Goal: Task Accomplishment & Management: Manage account settings

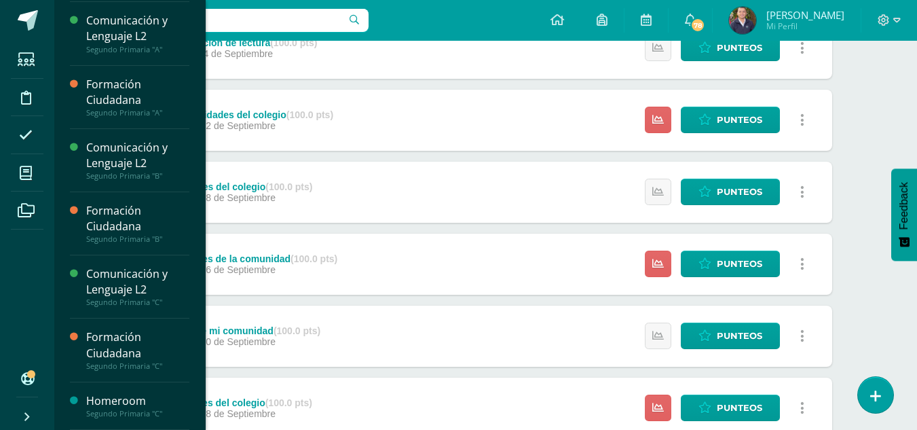
scroll to position [563, 0]
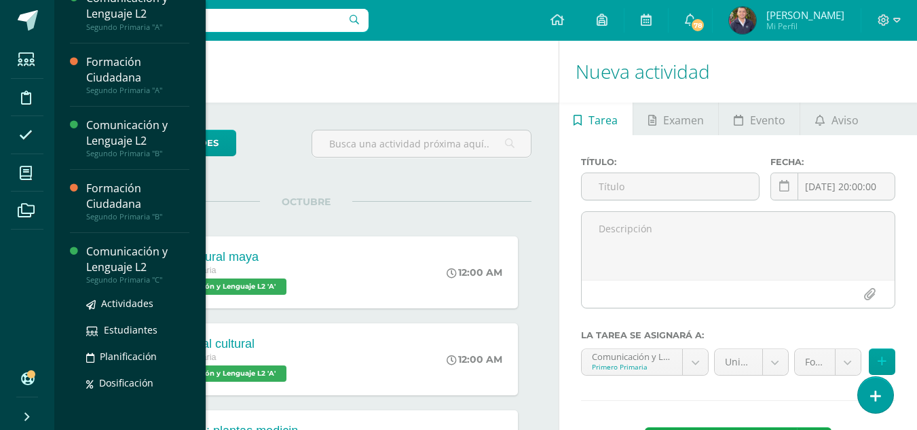
scroll to position [377, 0]
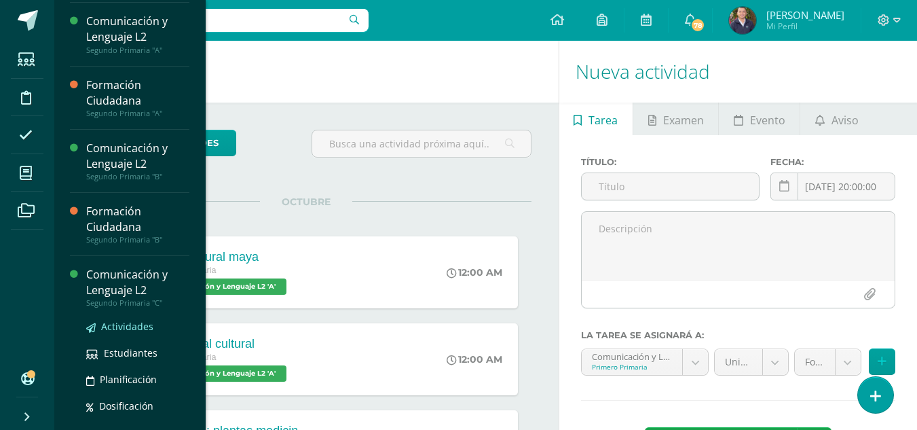
click at [118, 328] on span "Actividades" at bounding box center [127, 326] width 52 height 13
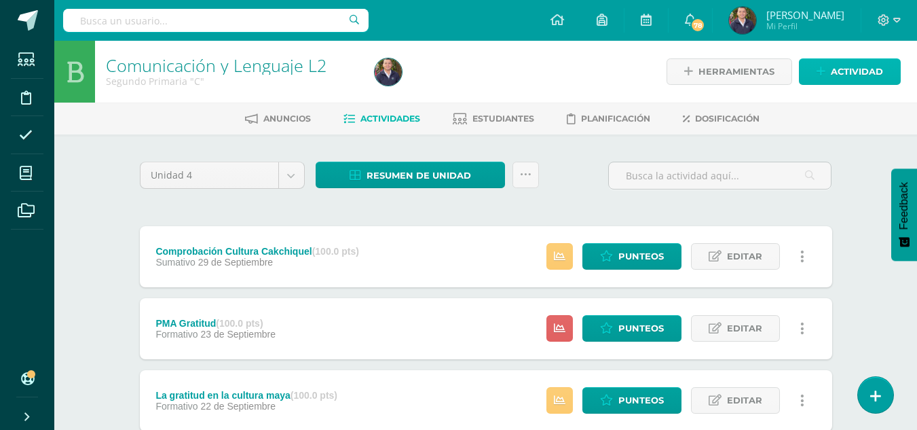
click at [841, 69] on span "Actividad" at bounding box center [857, 71] width 52 height 25
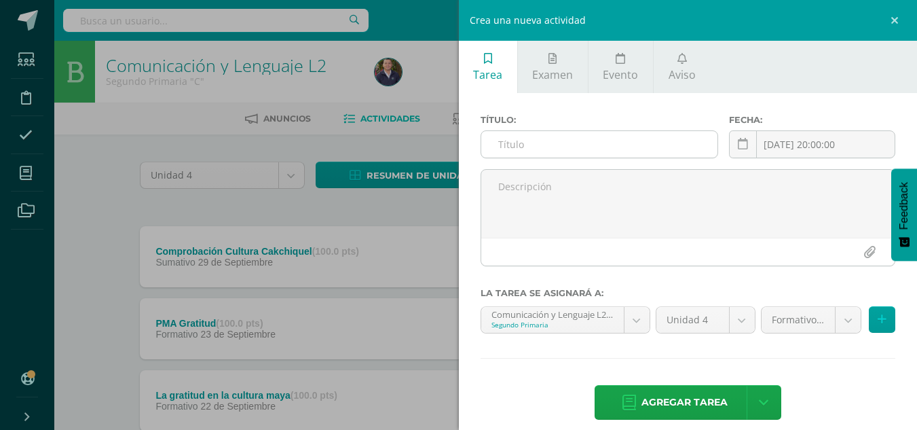
click at [527, 142] on input "text" at bounding box center [599, 144] width 236 height 26
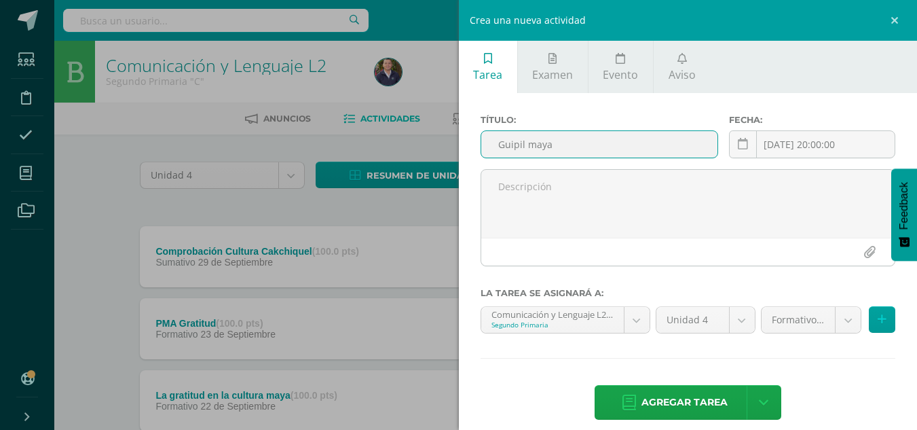
click at [501, 145] on input "Guipil maya" at bounding box center [599, 144] width 236 height 26
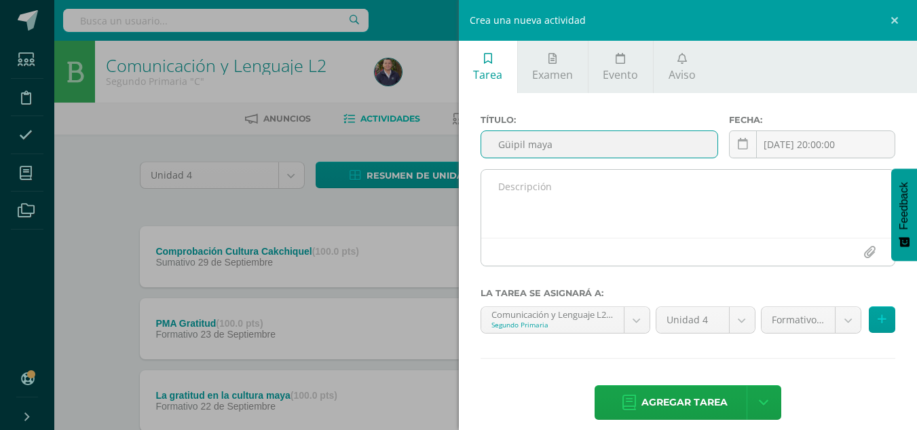
type input "Güipil maya"
click at [520, 188] on textarea at bounding box center [688, 204] width 414 height 68
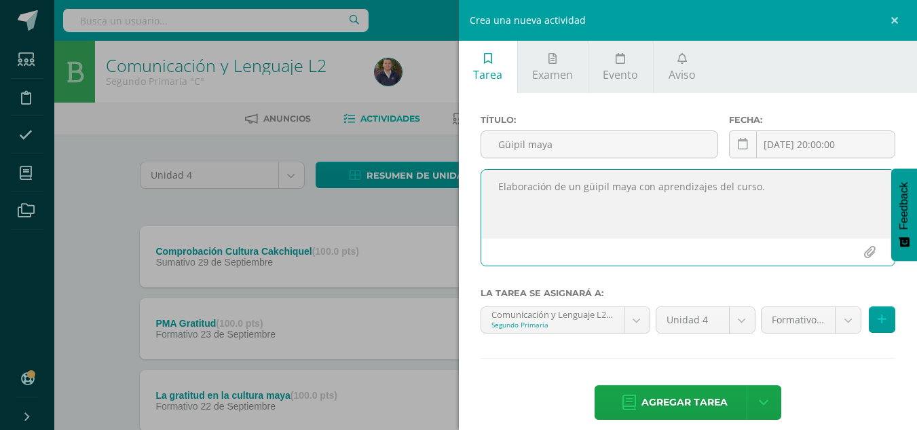
drag, startPoint x: 765, startPoint y: 192, endPoint x: 491, endPoint y: 195, distance: 274.2
click at [491, 195] on textarea "Elaboración de un güipil maya con aprendizajes del curso." at bounding box center [688, 204] width 414 height 68
type textarea "Elaboración de un güipil maya con aprendizajes del curso."
click at [739, 145] on icon at bounding box center [743, 144] width 10 height 12
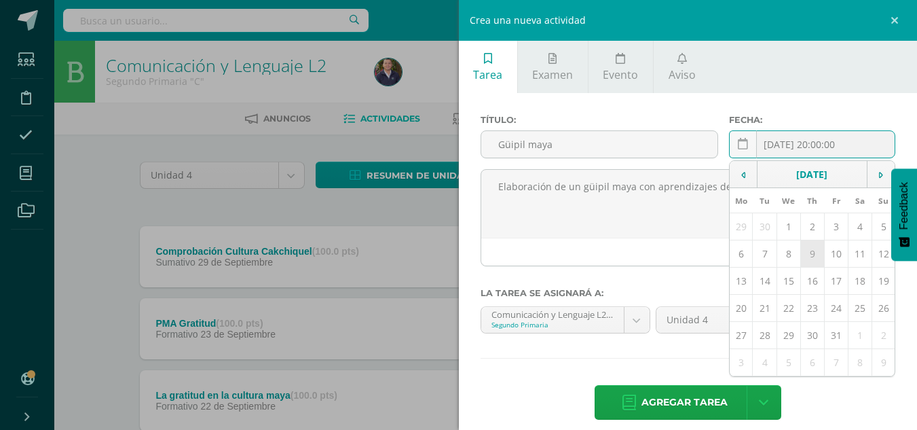
click at [805, 250] on td "9" at bounding box center [812, 253] width 24 height 27
type input "[DATE]"
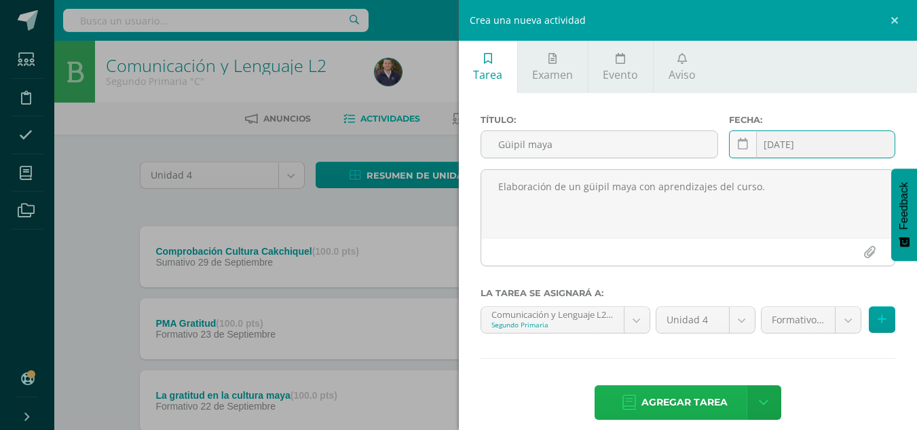
click at [678, 400] on span "Agregar tarea" at bounding box center [684, 401] width 86 height 33
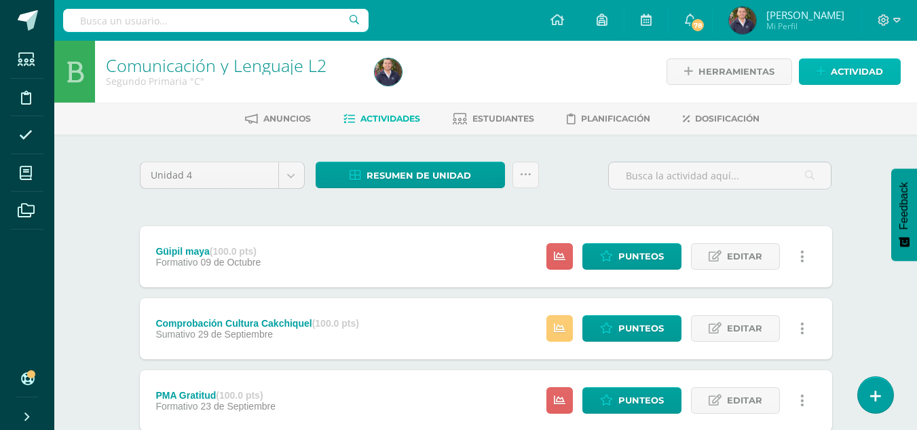
click at [849, 69] on span "Actividad" at bounding box center [857, 71] width 52 height 25
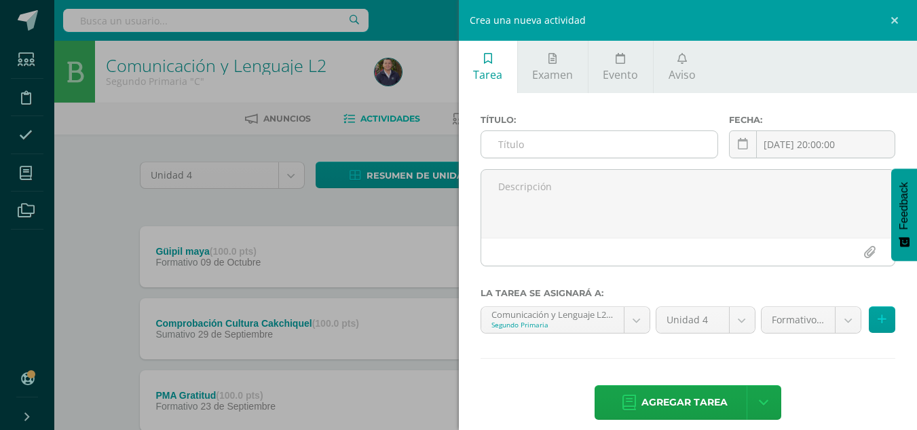
click at [546, 141] on input "text" at bounding box center [599, 144] width 236 height 26
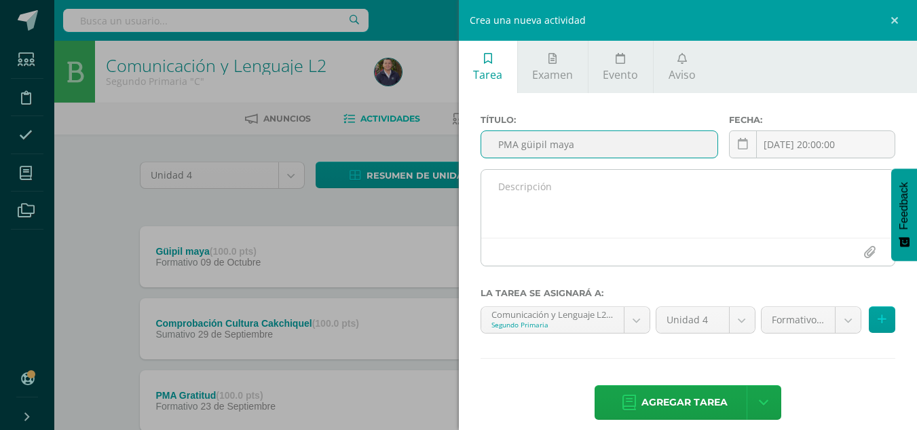
type input "PMA güipil maya"
click at [512, 184] on textarea at bounding box center [688, 204] width 414 height 68
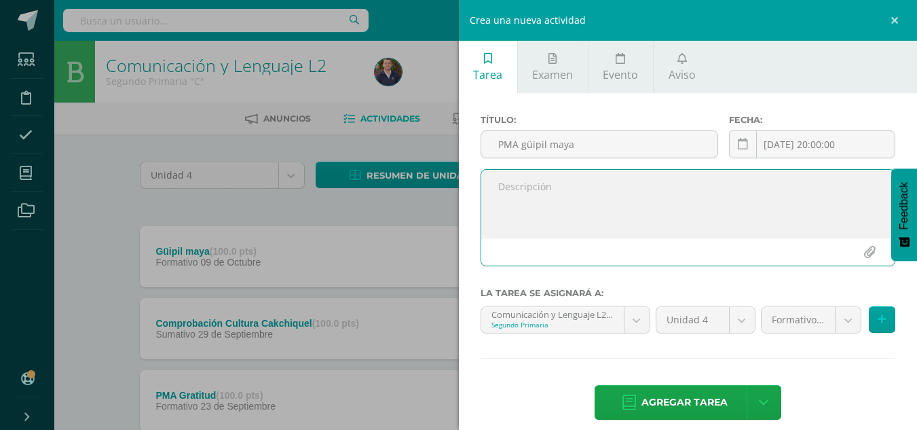
paste textarea "Elaboración de un güipil maya con aprendizajes del curso."
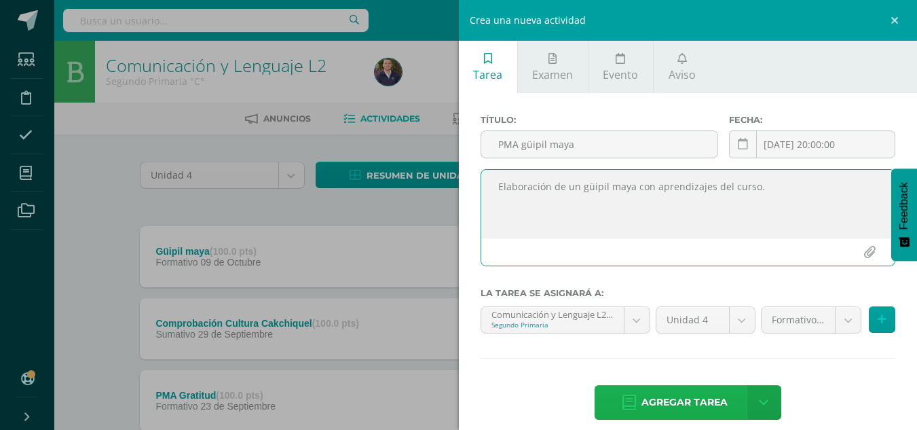
type textarea "Elaboración de un güipil maya con aprendizajes del curso."
click at [665, 397] on span "Agregar tarea" at bounding box center [684, 401] width 86 height 33
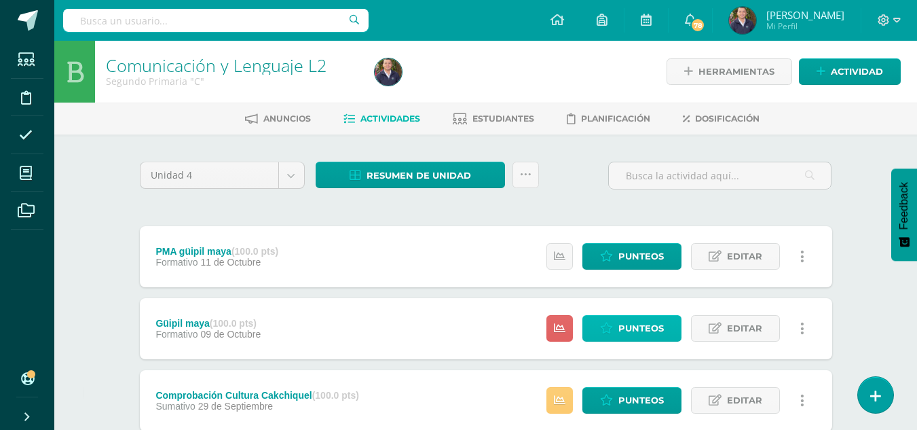
click at [626, 331] on span "Punteos" at bounding box center [640, 328] width 45 height 25
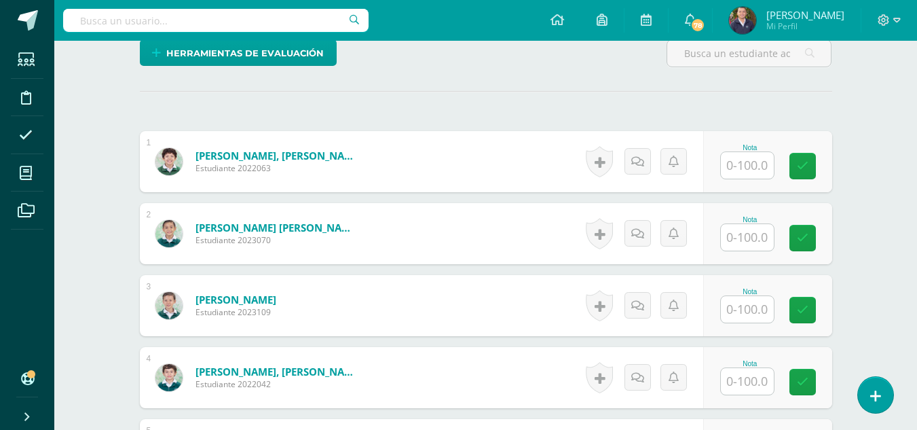
scroll to position [354, 0]
click at [749, 162] on input "text" at bounding box center [747, 164] width 53 height 26
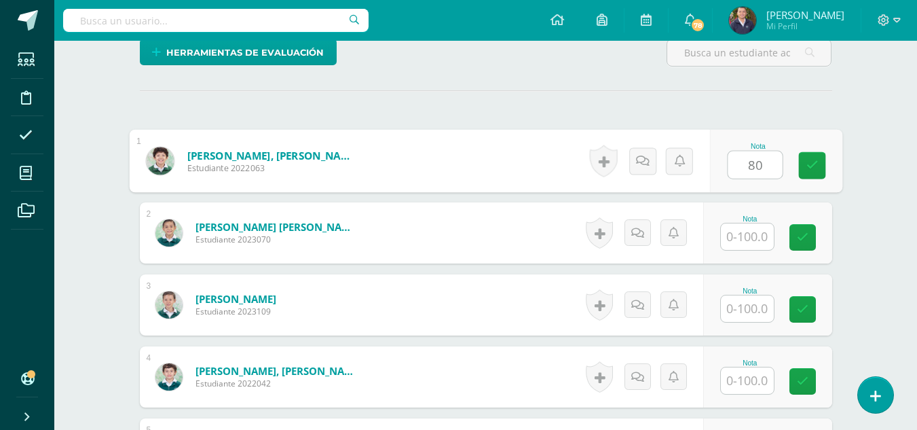
type input "80"
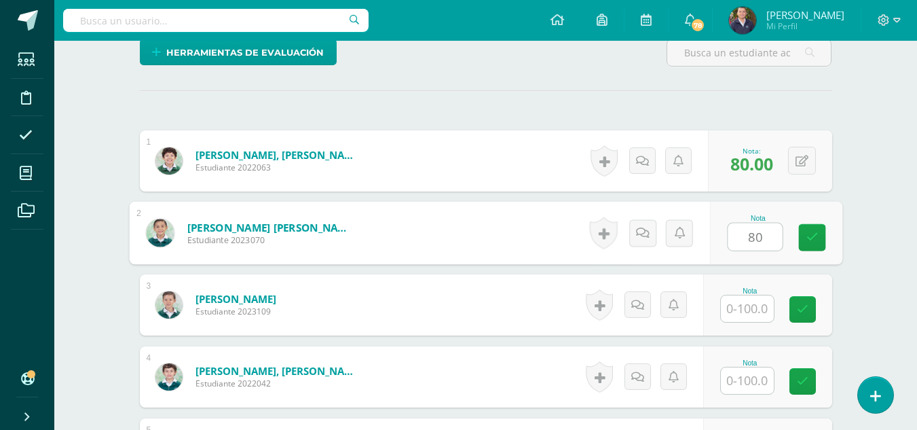
type input "80"
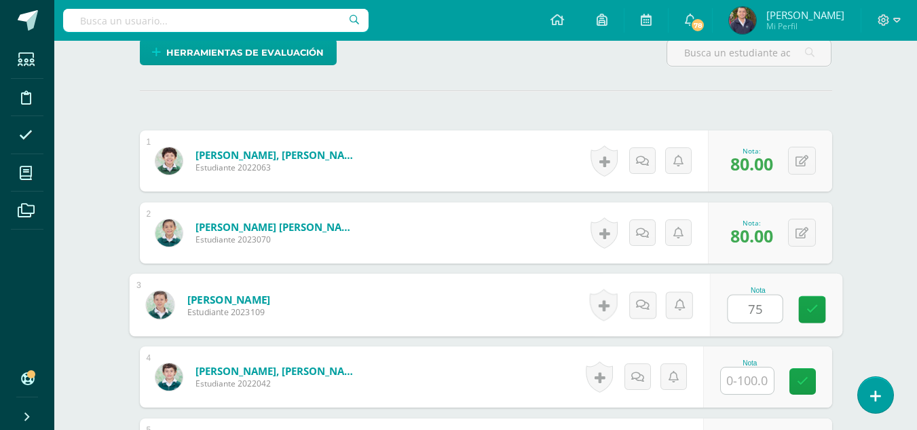
type input "75"
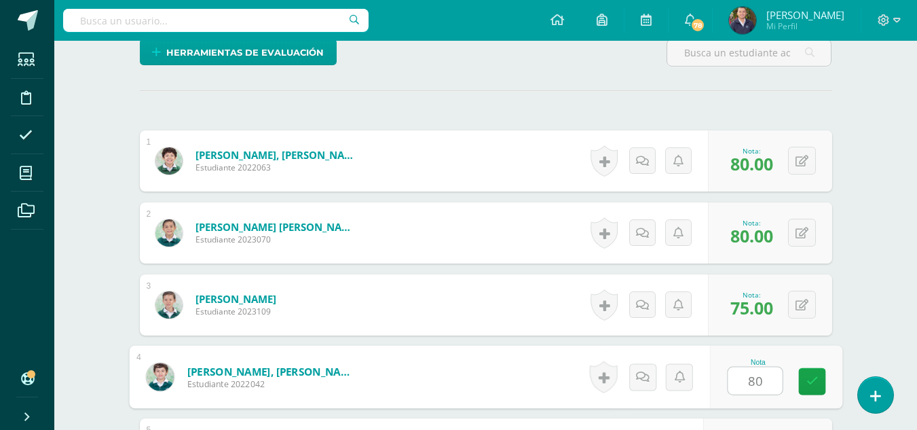
type input "80"
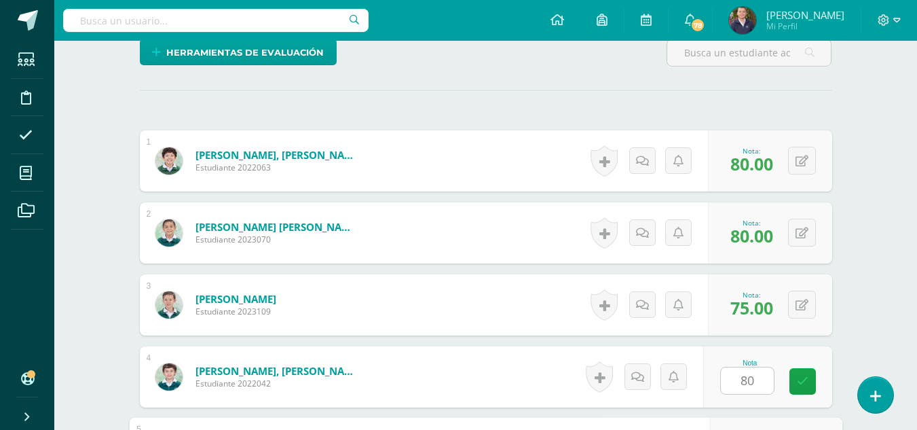
scroll to position [592, 0]
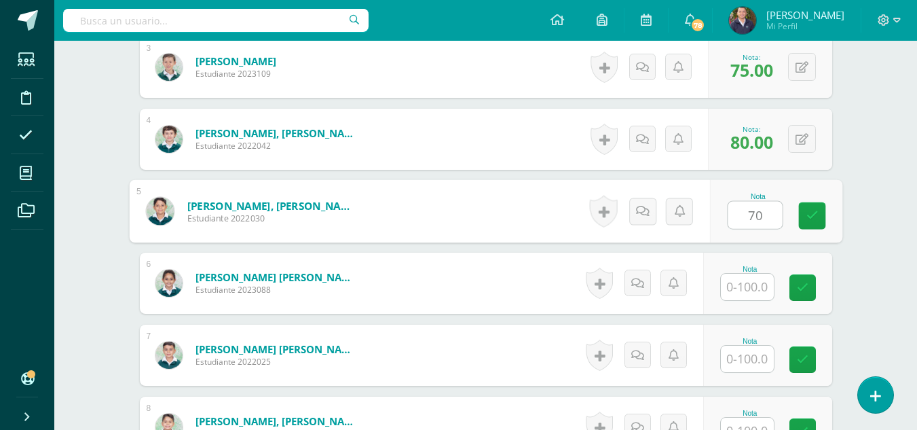
type input "70"
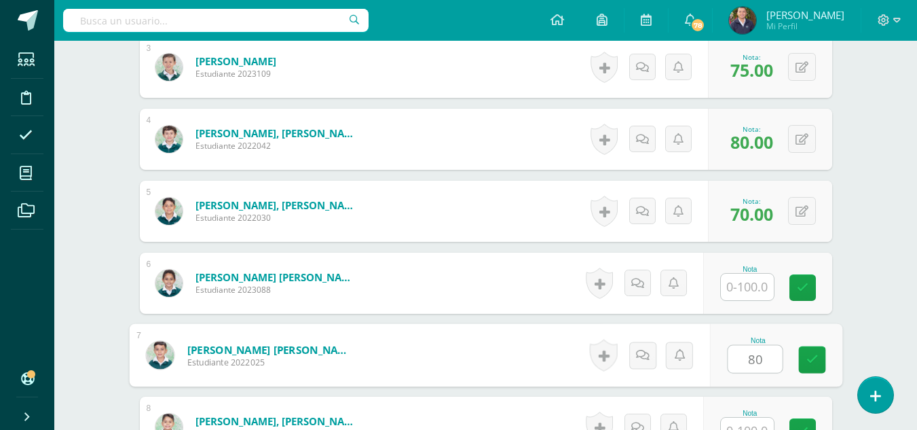
type input "80"
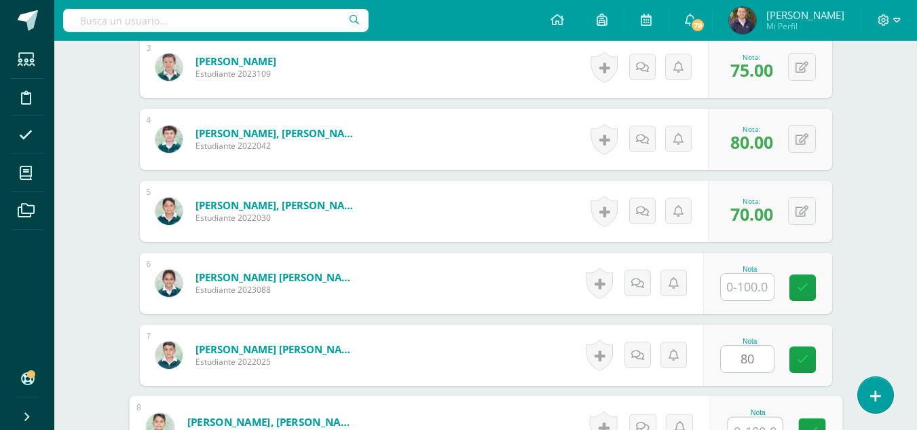
scroll to position [606, 0]
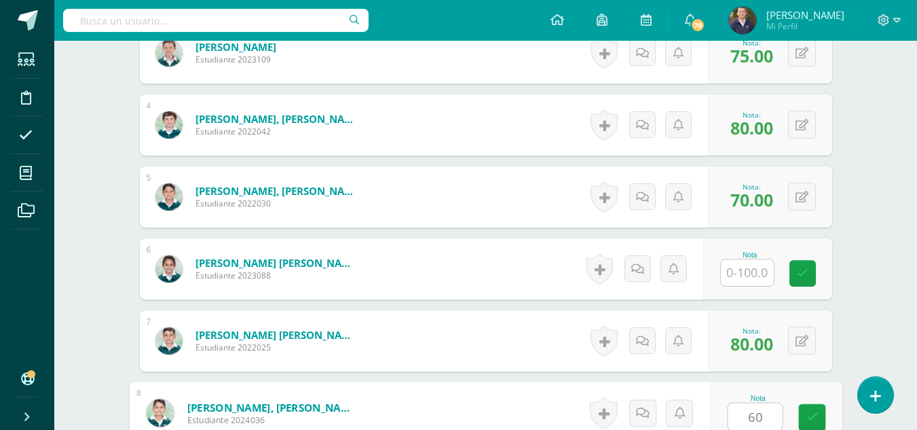
type input "60"
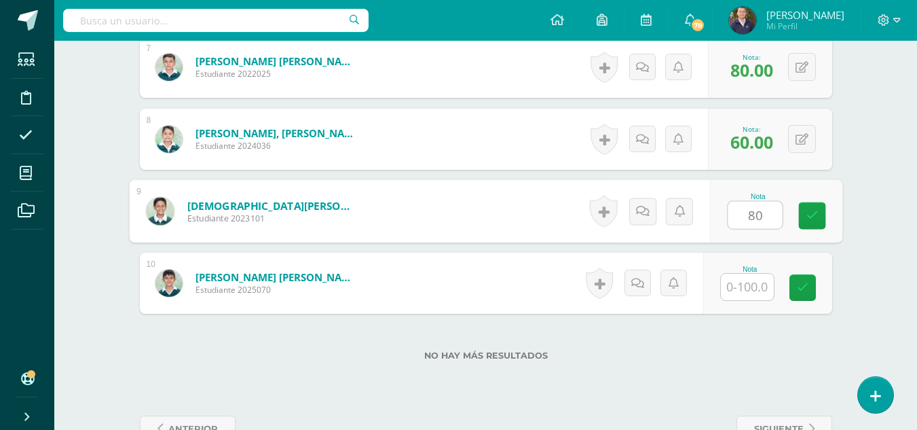
type input "80"
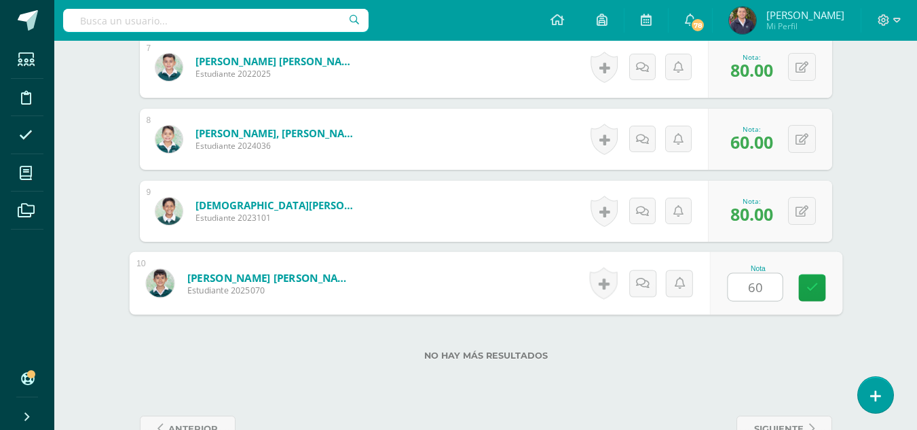
type input "60"
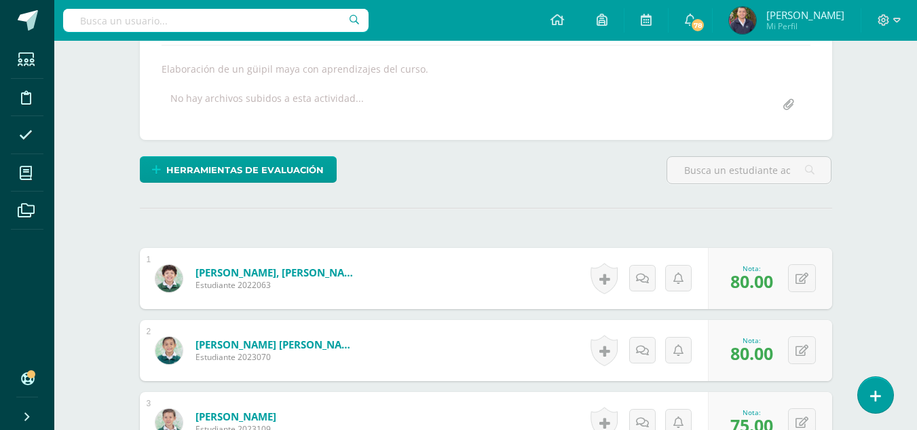
scroll to position [68, 0]
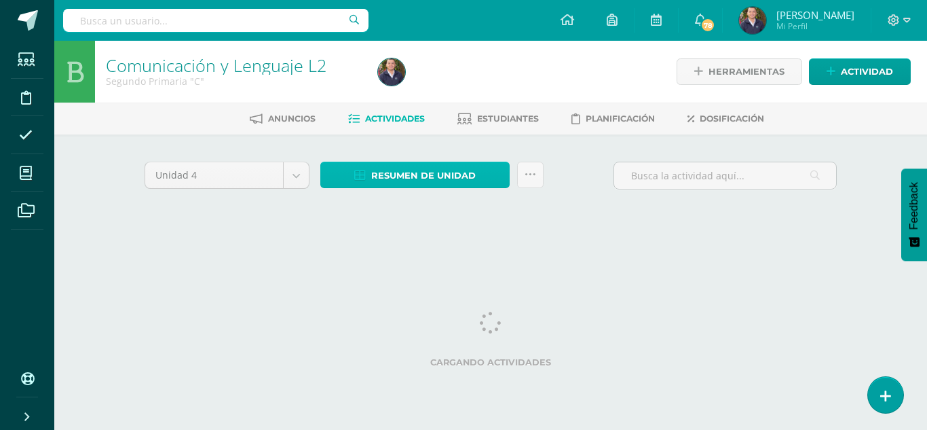
click at [417, 168] on span "Resumen de unidad" at bounding box center [423, 175] width 104 height 25
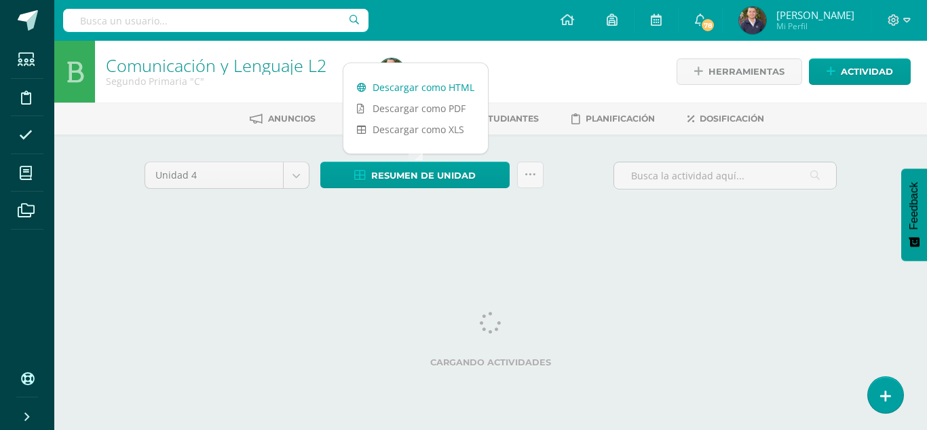
click at [395, 88] on link "Descargar como HTML" at bounding box center [415, 87] width 145 height 21
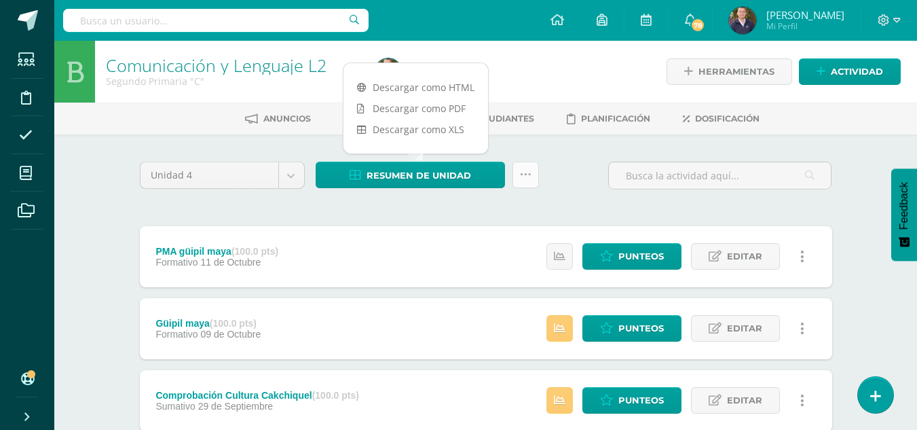
click at [526, 177] on icon at bounding box center [526, 175] width 12 height 12
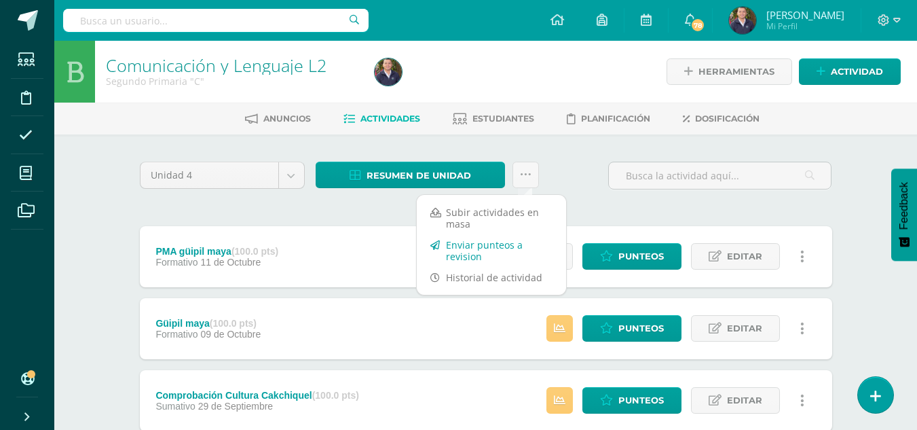
click at [468, 254] on link "Enviar punteos a revision" at bounding box center [491, 250] width 149 height 33
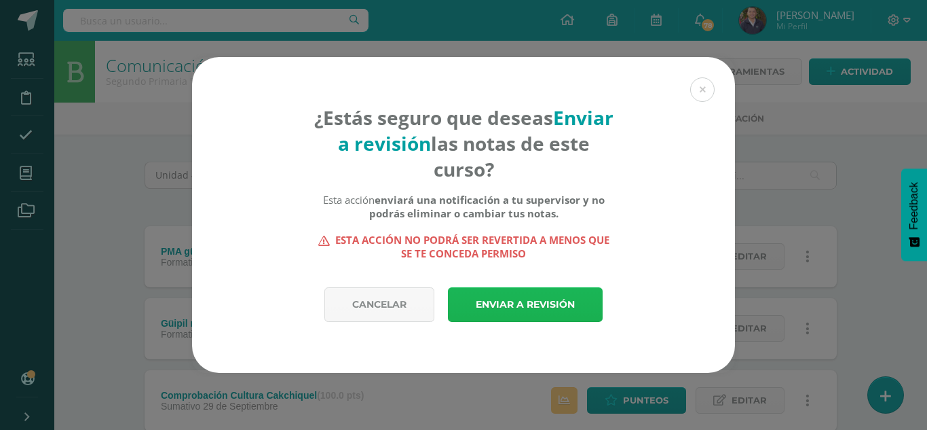
click at [503, 307] on link "Enviar a revisión" at bounding box center [525, 304] width 155 height 35
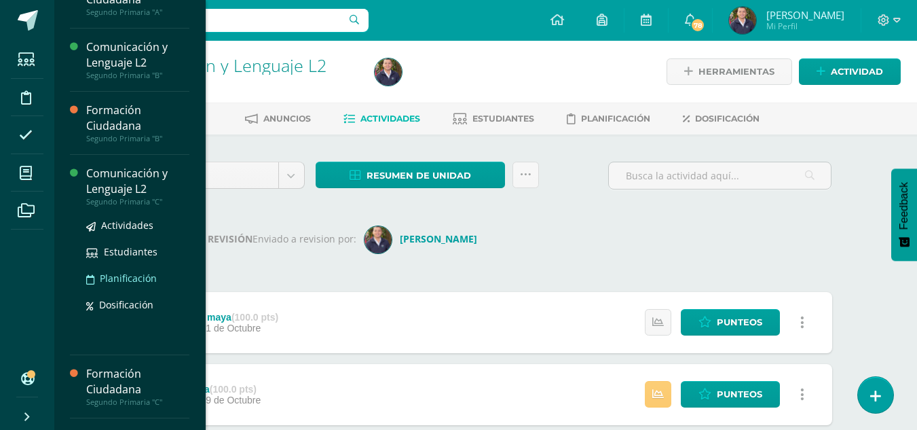
scroll to position [483, 0]
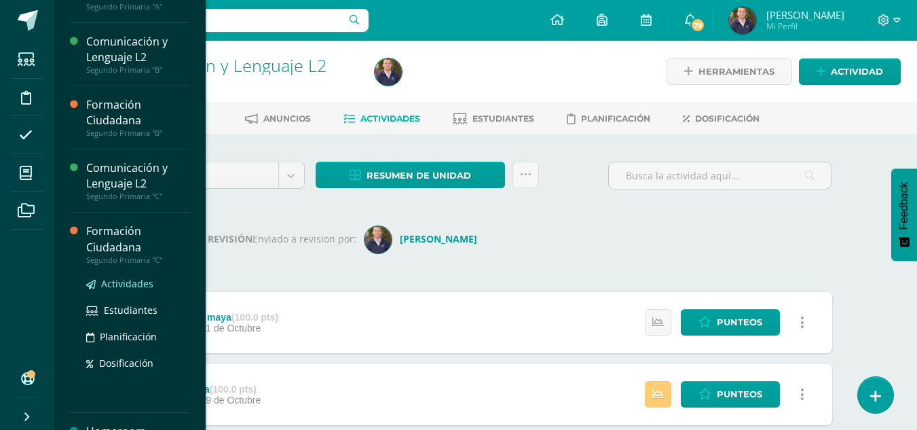
click at [128, 284] on span "Actividades" at bounding box center [127, 283] width 52 height 13
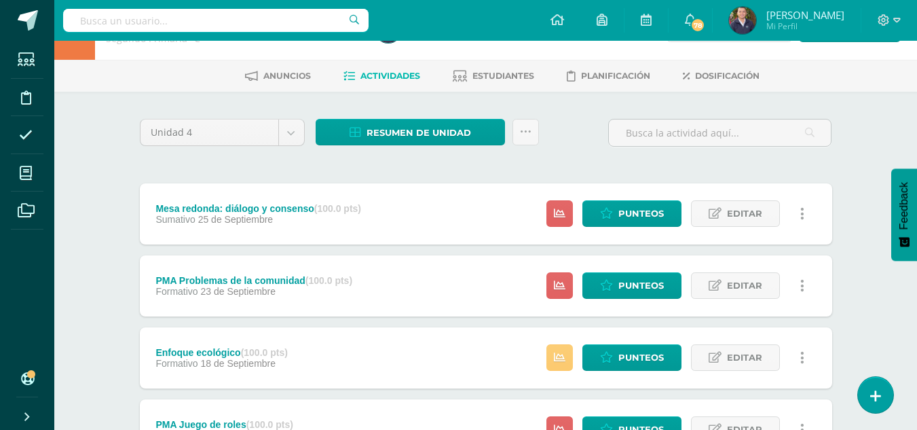
scroll to position [46, 0]
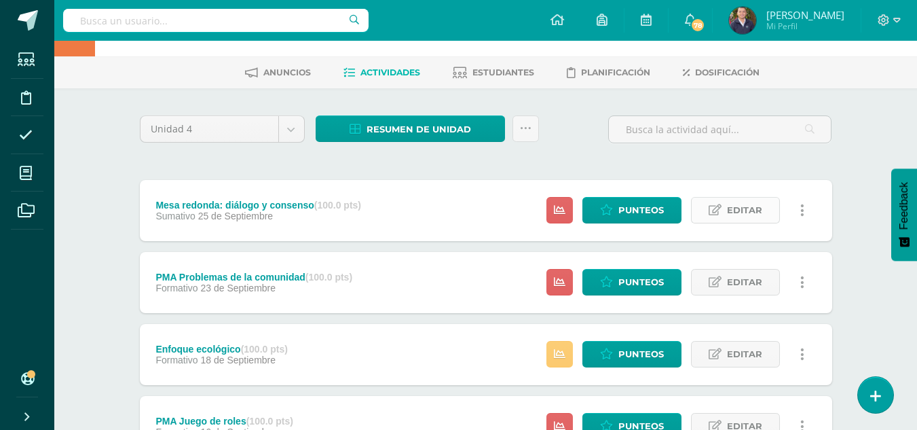
click at [727, 206] on span "Editar" at bounding box center [744, 209] width 35 height 25
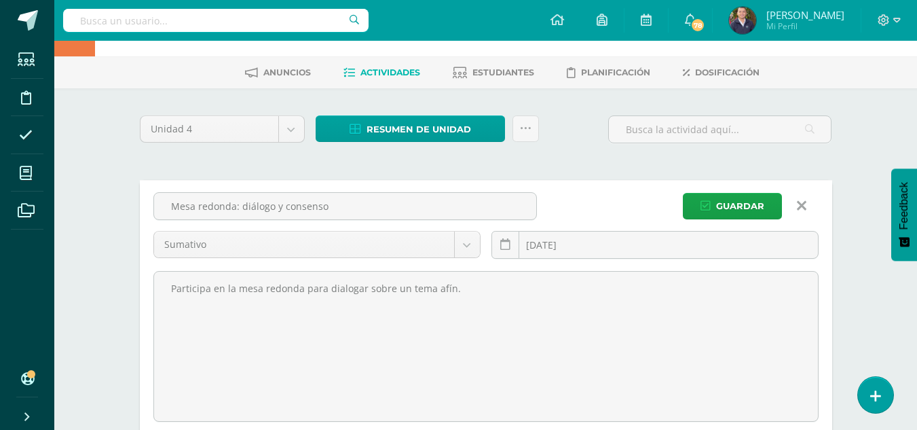
drag, startPoint x: 337, startPoint y: 207, endPoint x: 136, endPoint y: 214, distance: 201.0
type input "Comprobación lectura diálogo y consenso"
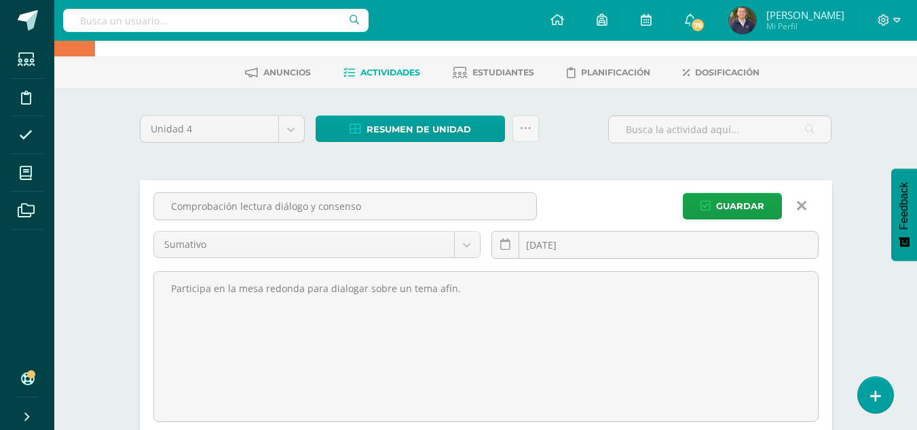
drag, startPoint x: 468, startPoint y: 290, endPoint x: 147, endPoint y: 311, distance: 321.6
click at [148, 311] on div "Participa en la mesa redonda para dialogar sobre un tema afín." at bounding box center [486, 345] width 676 height 152
drag, startPoint x: 363, startPoint y: 210, endPoint x: 237, endPoint y: 216, distance: 126.4
click at [237, 216] on input "Comprobación lectura diálogo y consenso" at bounding box center [345, 206] width 382 height 26
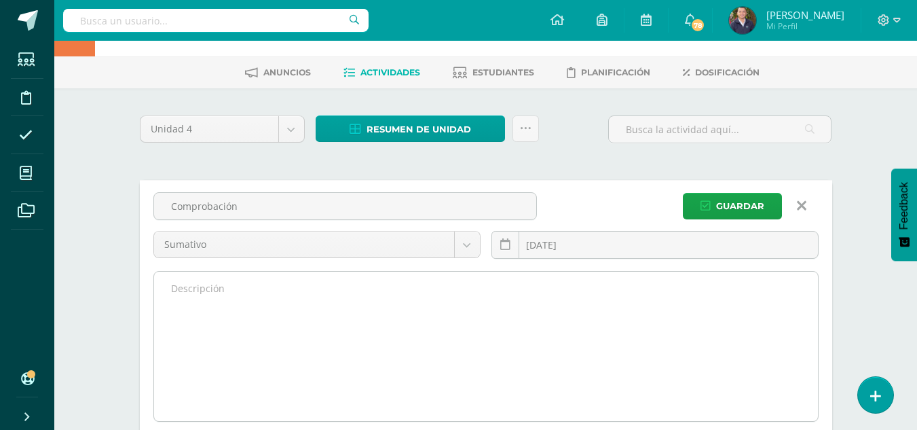
type input "Comprobación"
click at [178, 293] on textarea "Participa en la mesa redonda para dialogar sobre un tema afín." at bounding box center [486, 345] width 664 height 149
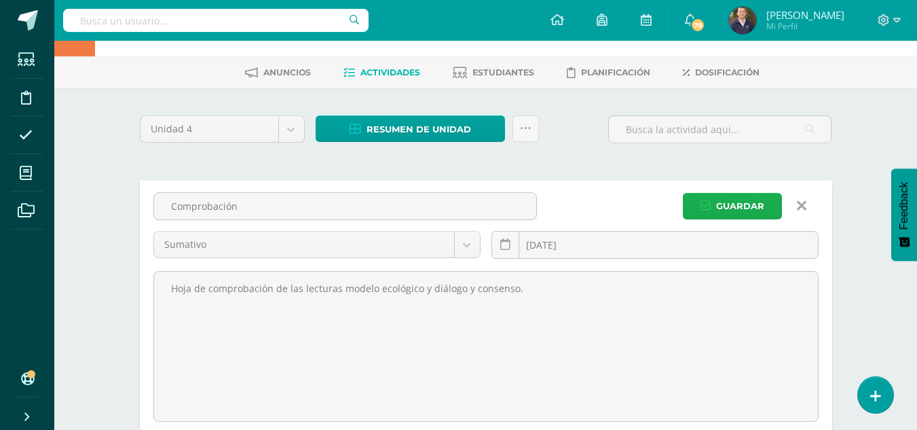
type textarea "Hoja de comprobación de las lecturas modelo ecológico y diálogo y consenso."
click at [732, 206] on span "Guardar" at bounding box center [740, 205] width 48 height 25
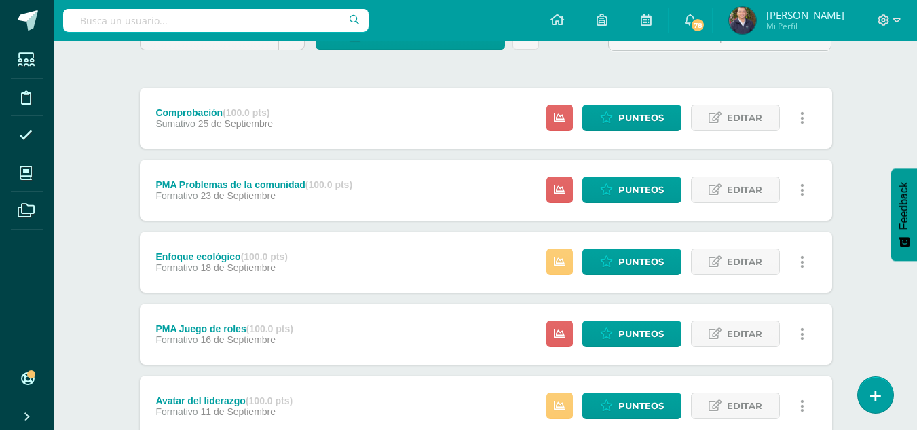
scroll to position [58, 0]
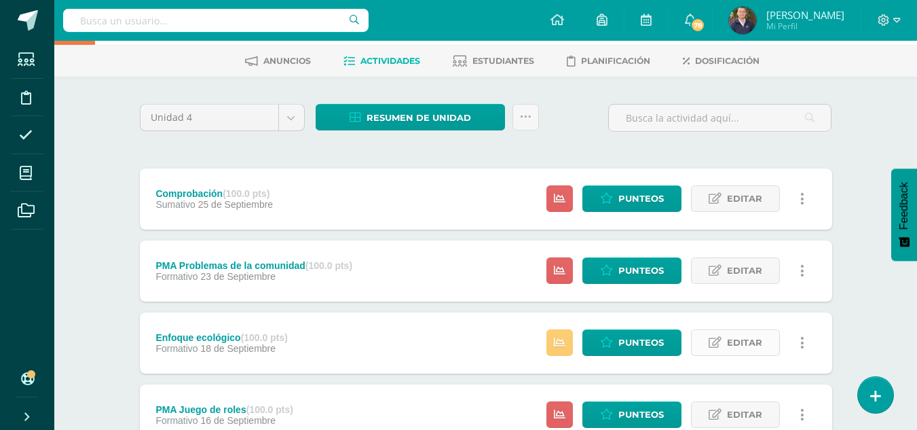
click at [749, 341] on span "Editar" at bounding box center [744, 342] width 35 height 25
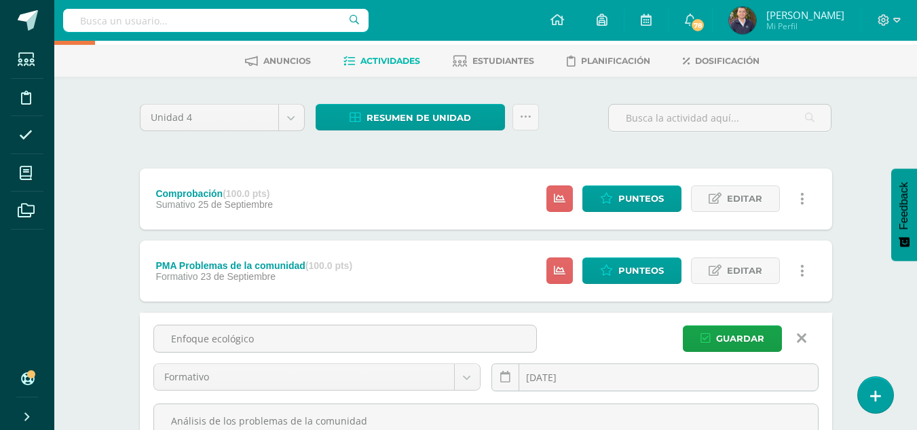
drag, startPoint x: 203, startPoint y: 338, endPoint x: 130, endPoint y: 335, distance: 73.3
type input "Modelo ecológico"
click at [724, 335] on span "Guardar" at bounding box center [740, 338] width 48 height 25
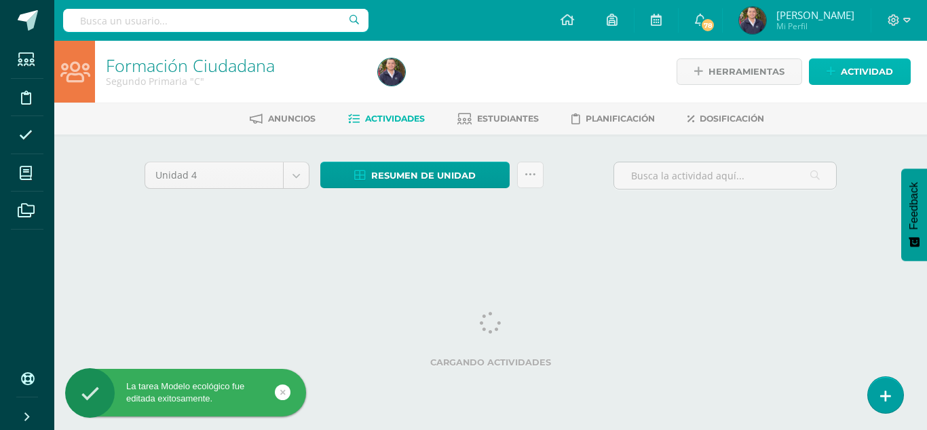
click at [863, 77] on span "Actividad" at bounding box center [867, 71] width 52 height 25
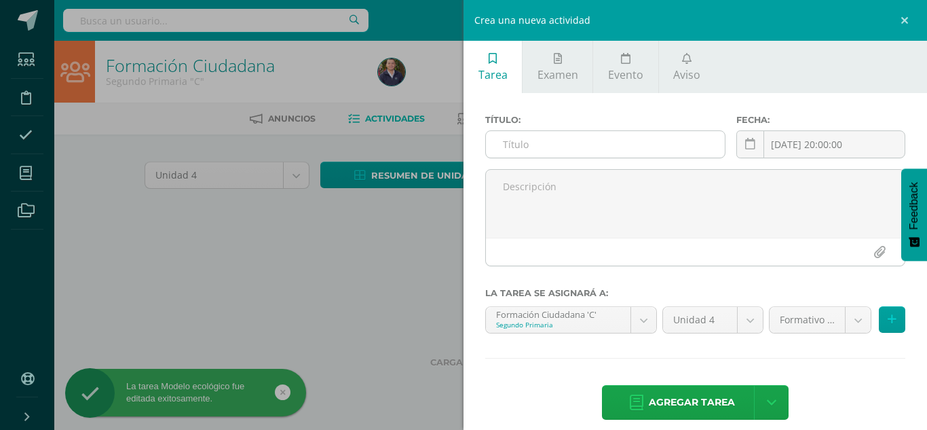
click at [503, 147] on input "text" at bounding box center [605, 144] width 239 height 26
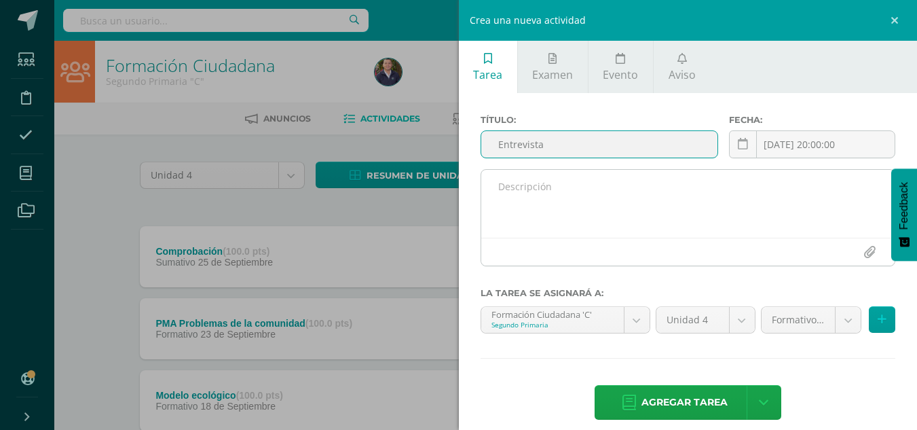
type input "Entrevista"
click at [491, 189] on textarea at bounding box center [688, 204] width 414 height 68
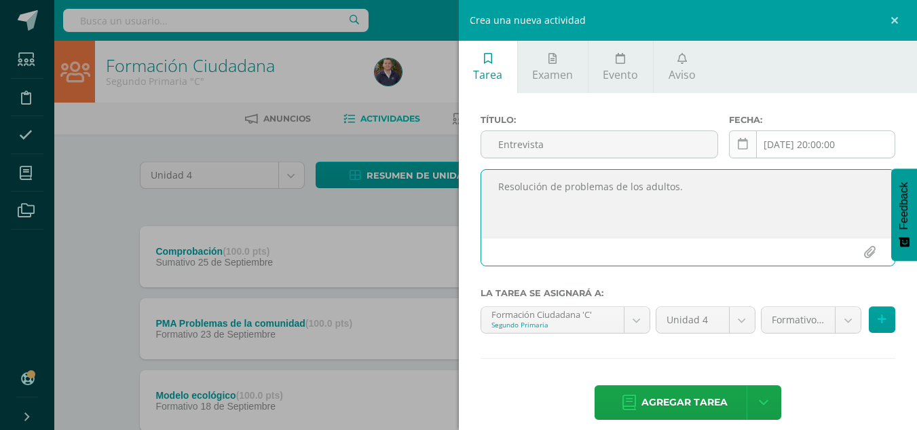
type textarea "Resolución de problemas de los adultos."
click at [738, 145] on icon at bounding box center [743, 144] width 10 height 12
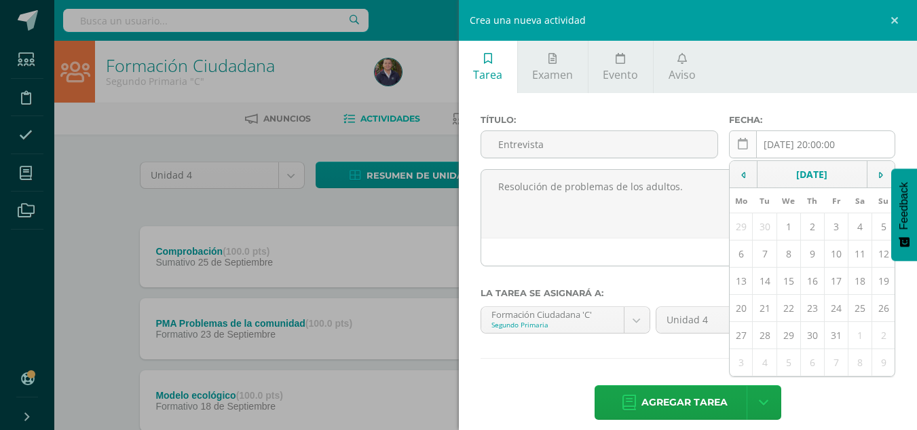
click at [738, 145] on icon at bounding box center [743, 144] width 10 height 12
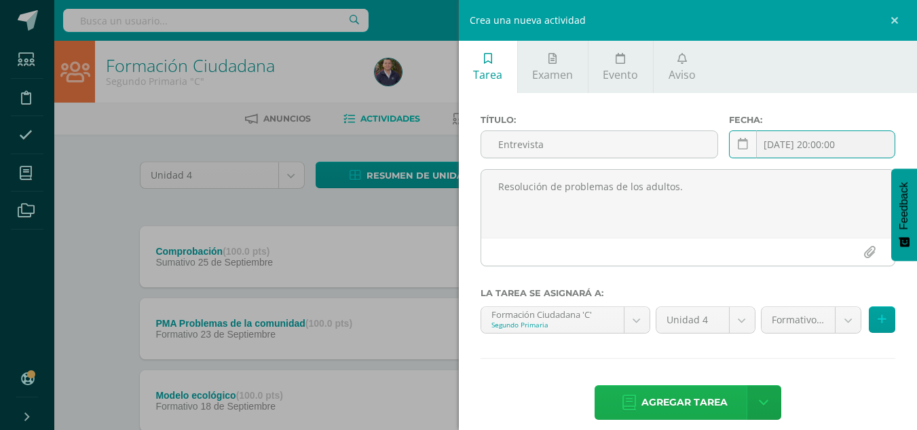
click at [672, 402] on span "Agregar tarea" at bounding box center [684, 401] width 86 height 33
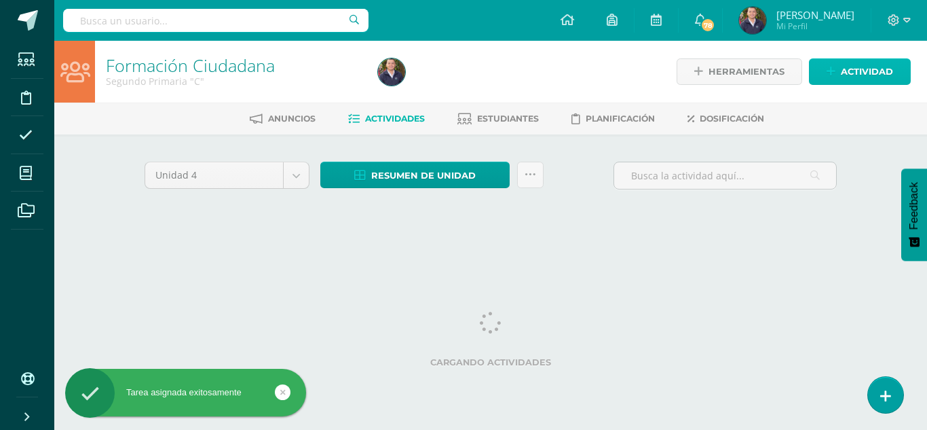
click at [867, 71] on span "Actividad" at bounding box center [867, 71] width 52 height 25
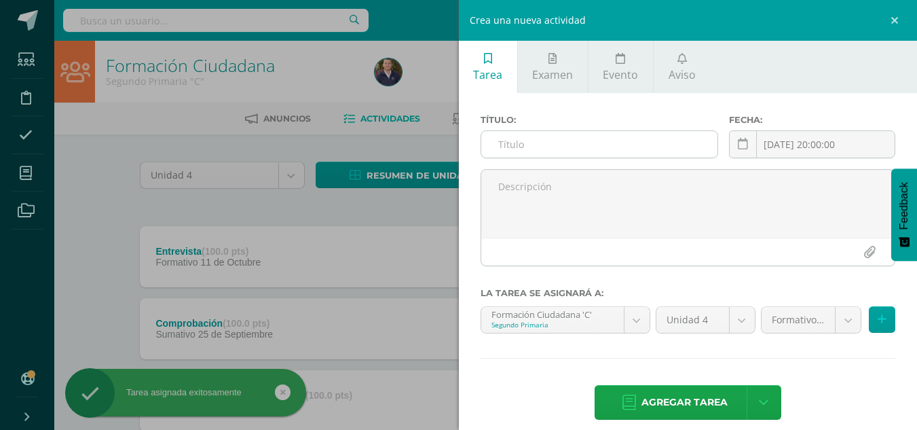
click at [566, 140] on input "text" at bounding box center [599, 144] width 236 height 26
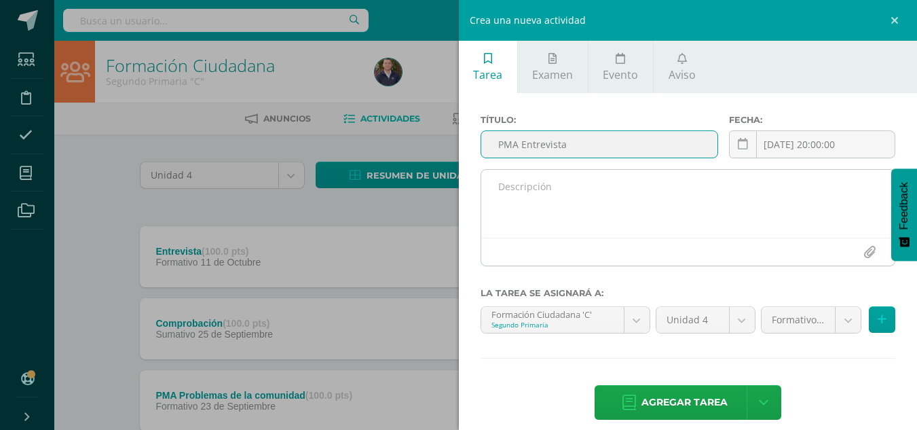
type input "PMA Entrevista"
click at [516, 187] on textarea at bounding box center [688, 204] width 414 height 68
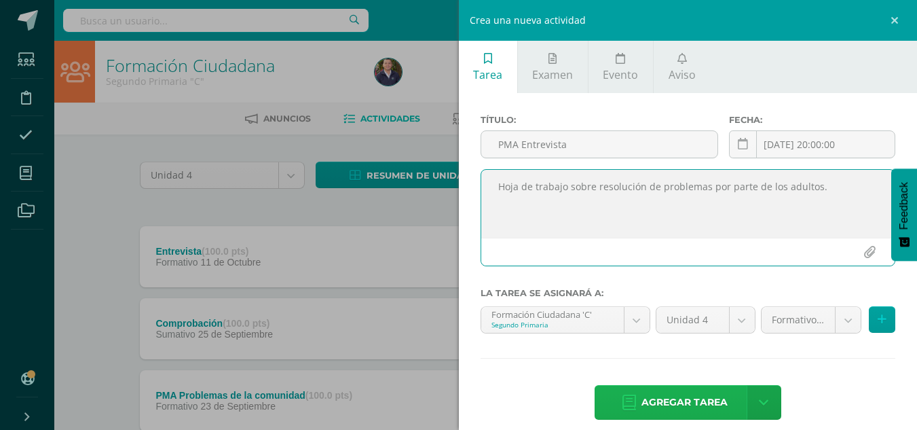
type textarea "Hoja de trabajo sobre resolución de problemas por parte de los adultos."
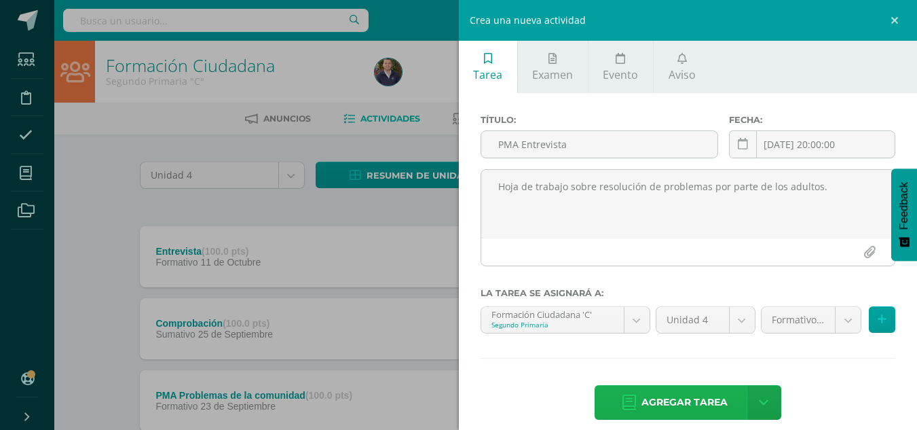
click at [663, 398] on span "Agregar tarea" at bounding box center [684, 401] width 86 height 33
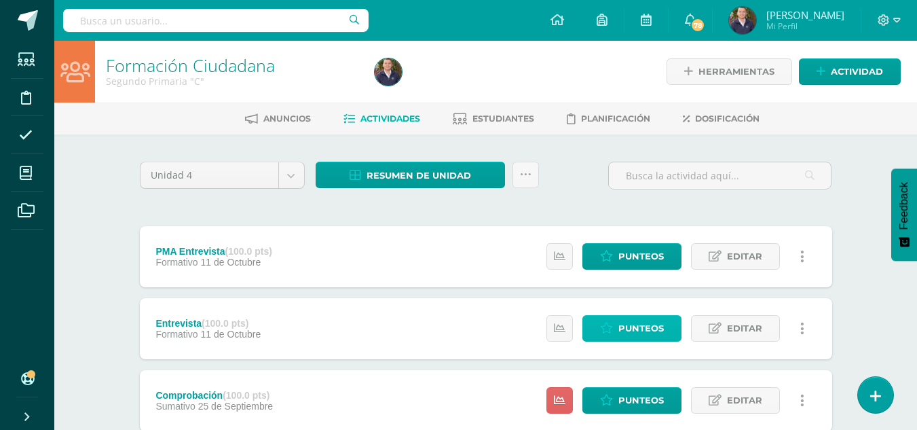
click at [653, 327] on span "Punteos" at bounding box center [640, 328] width 45 height 25
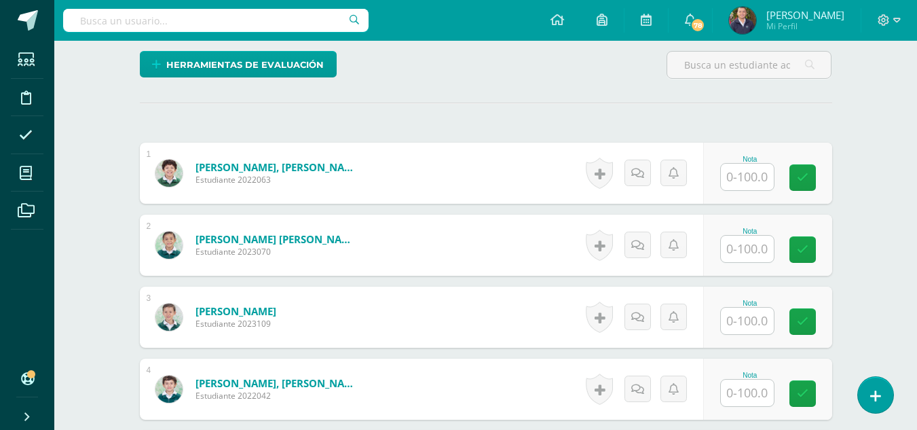
click at [744, 185] on input "text" at bounding box center [747, 177] width 53 height 26
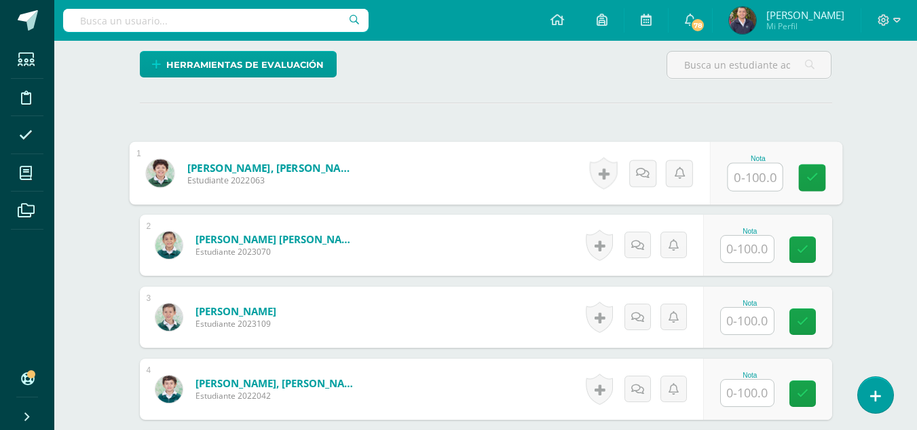
scroll to position [343, 0]
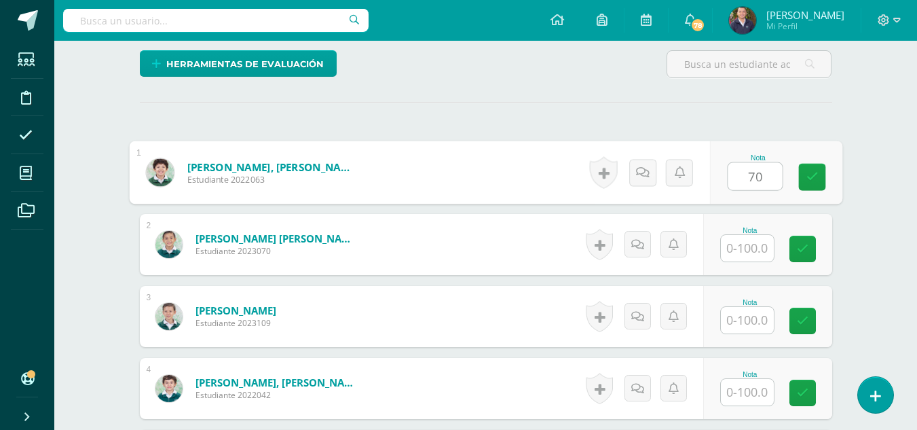
type input "70"
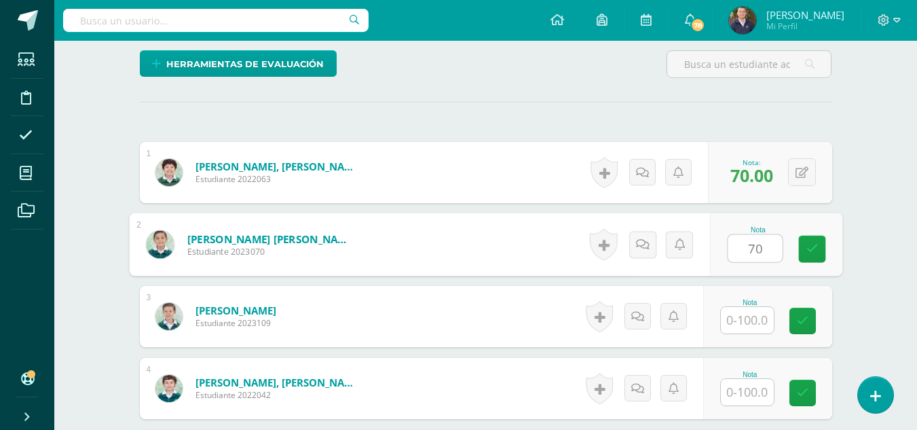
type input "70"
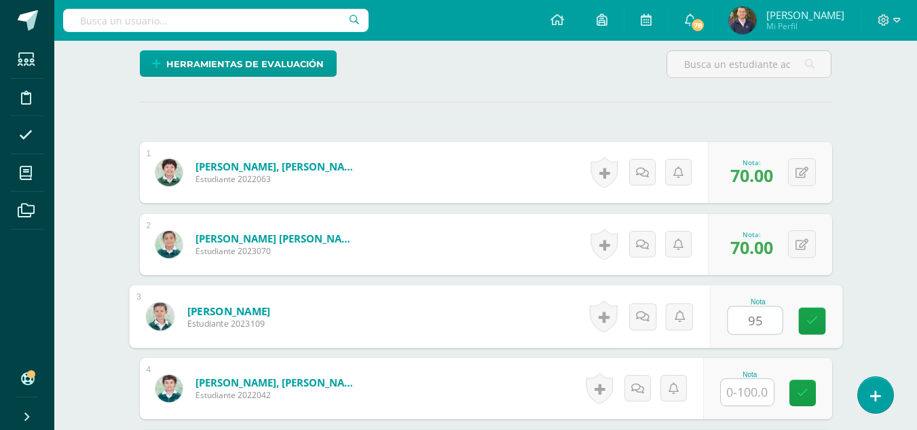
type input "95"
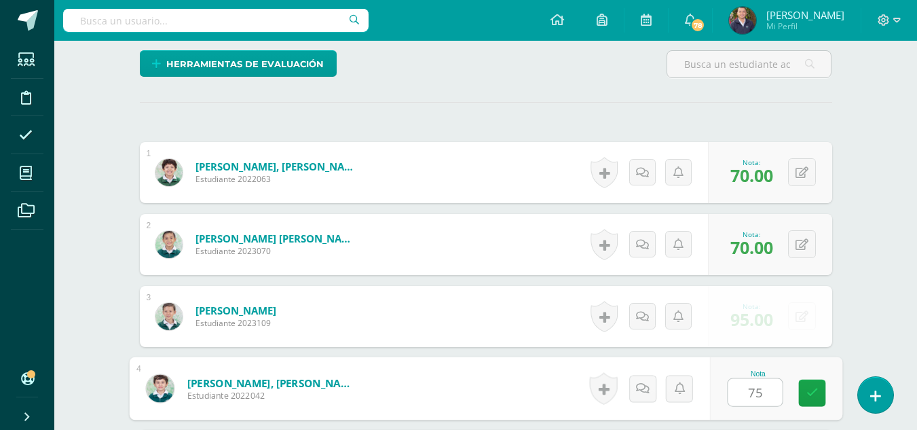
type input "75"
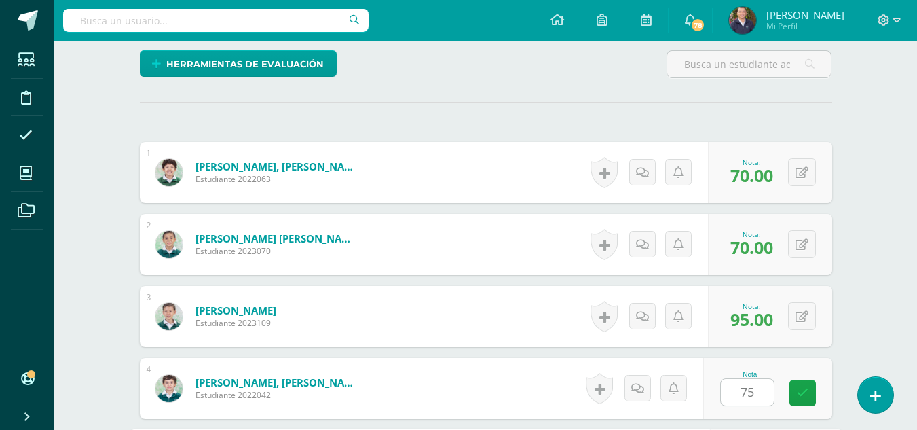
scroll to position [592, 0]
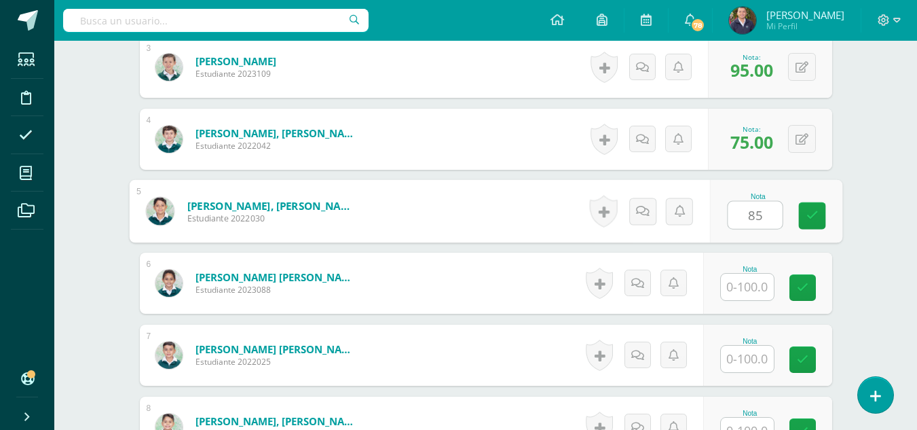
type input "85"
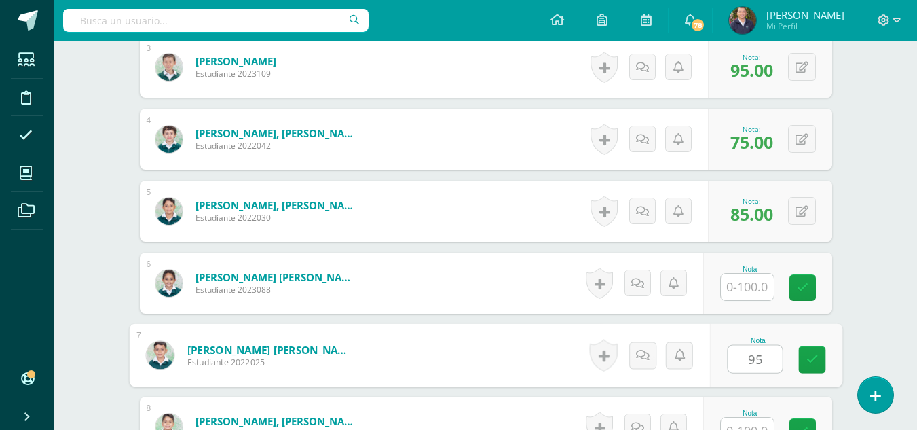
type input "95"
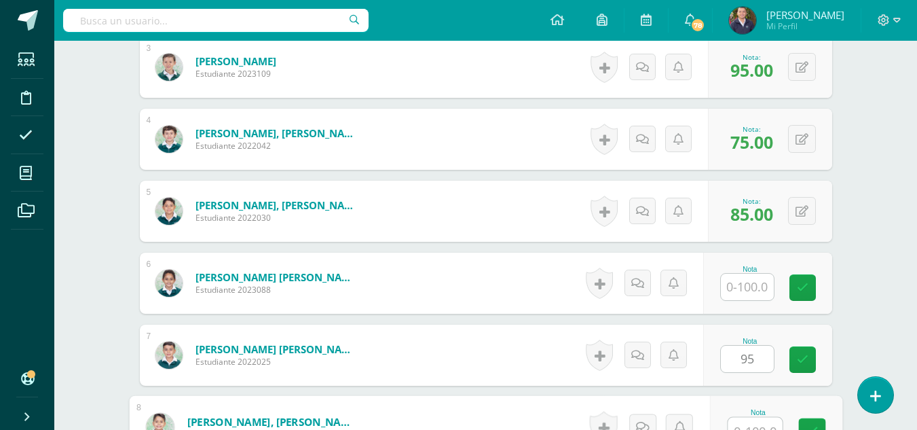
scroll to position [606, 0]
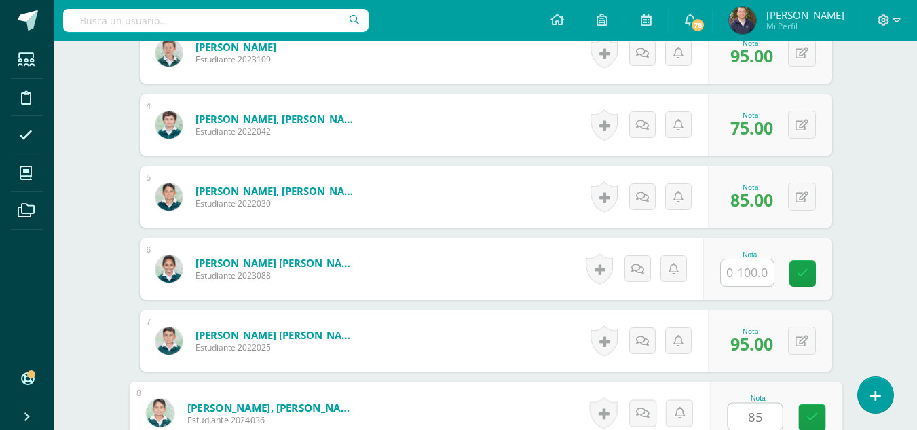
type input "85"
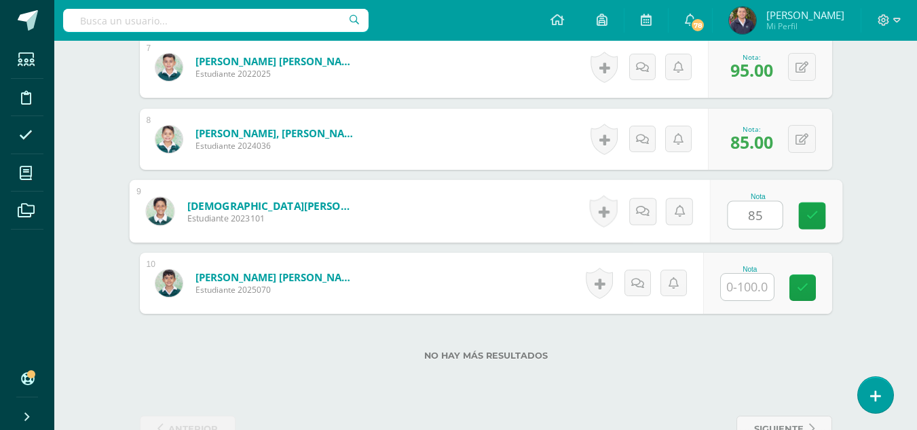
type input "85"
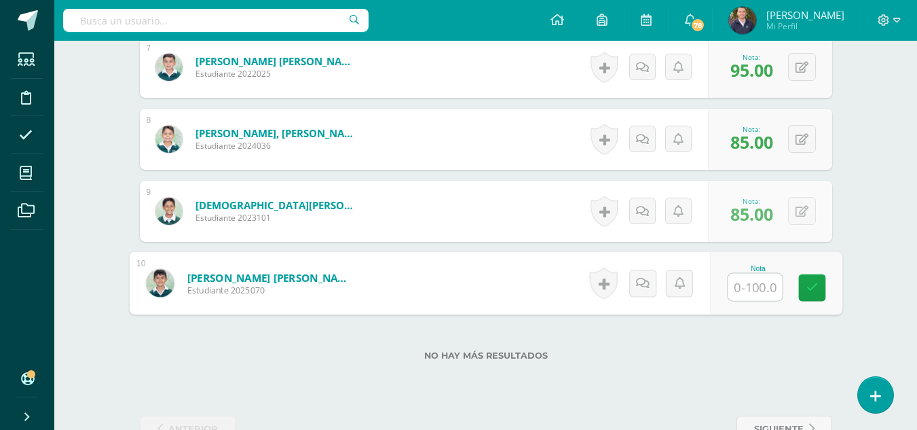
type input "9"
type input "75"
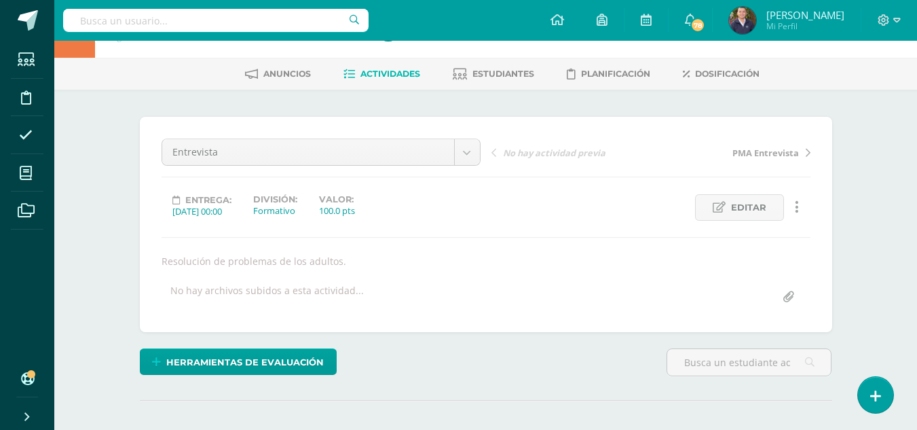
scroll to position [38, 0]
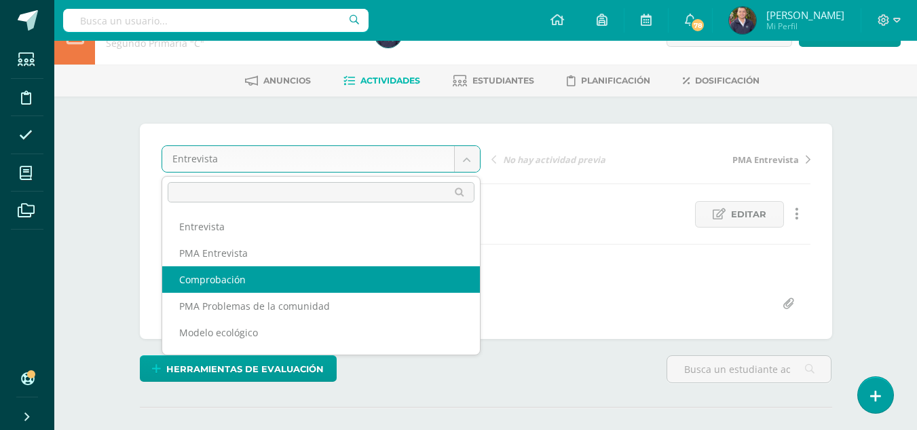
select select "/dashboard/teacher/grade-activity/263407/"
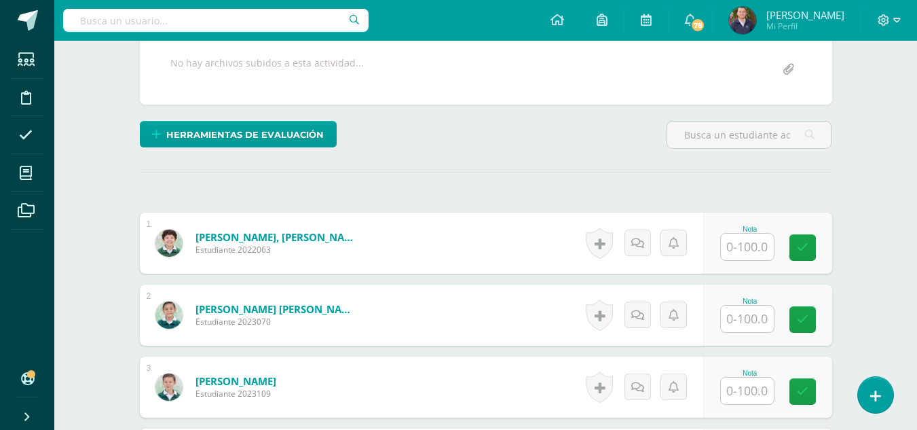
scroll to position [284, 0]
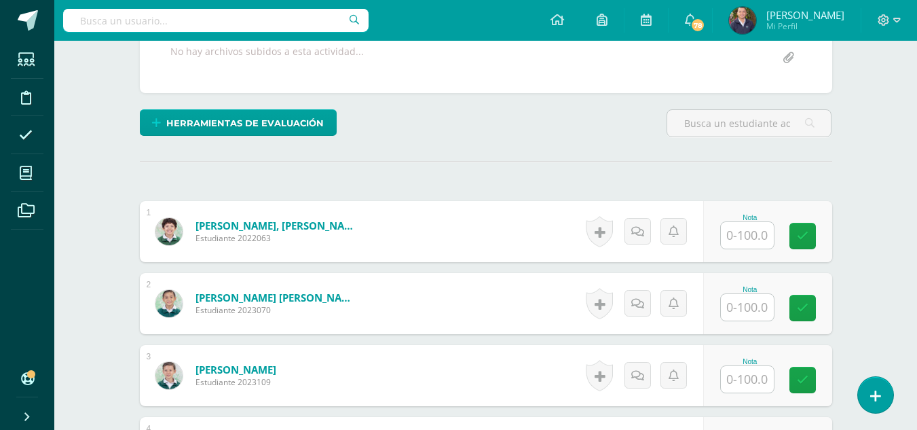
click at [755, 229] on input "text" at bounding box center [747, 235] width 53 height 26
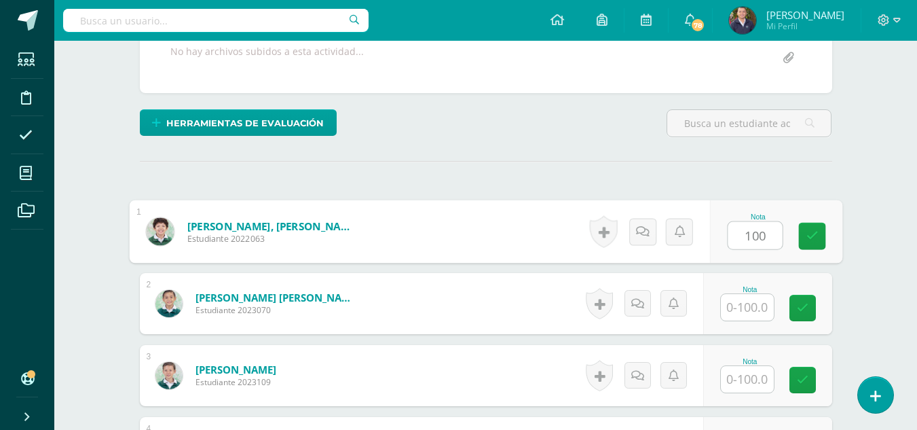
type input "100"
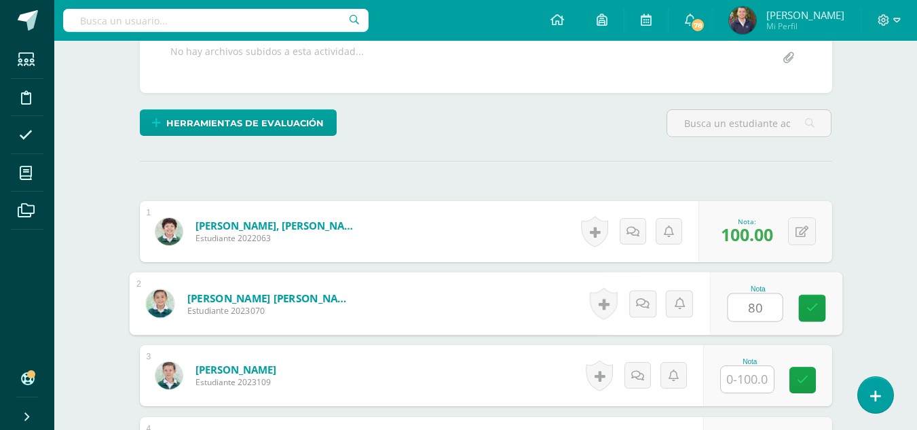
type input "80"
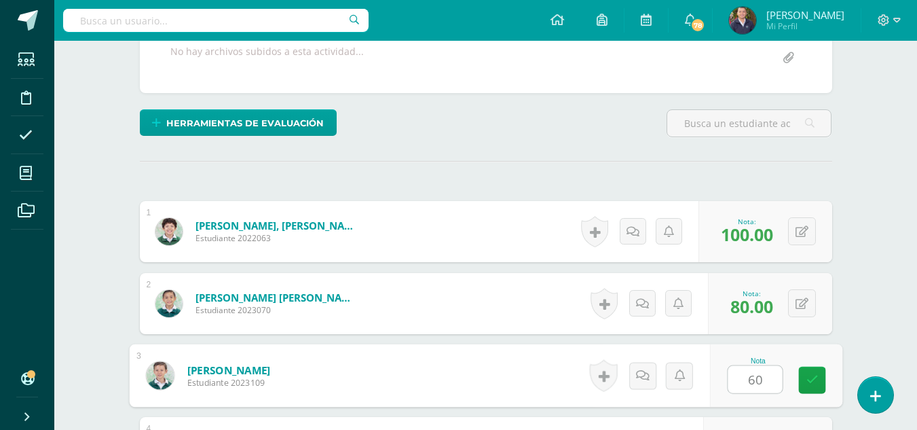
type input "60"
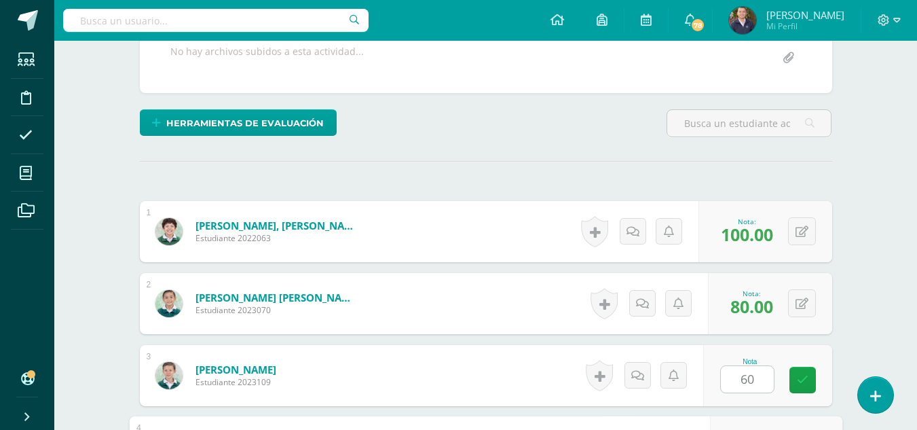
scroll to position [520, 0]
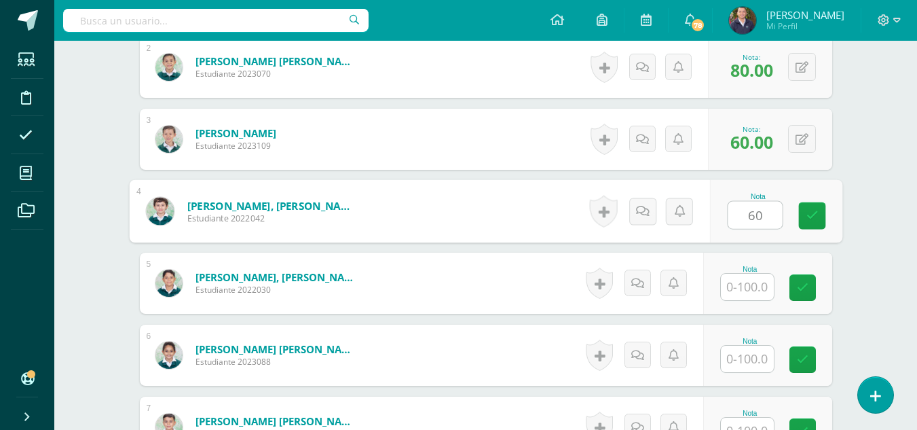
type input "60"
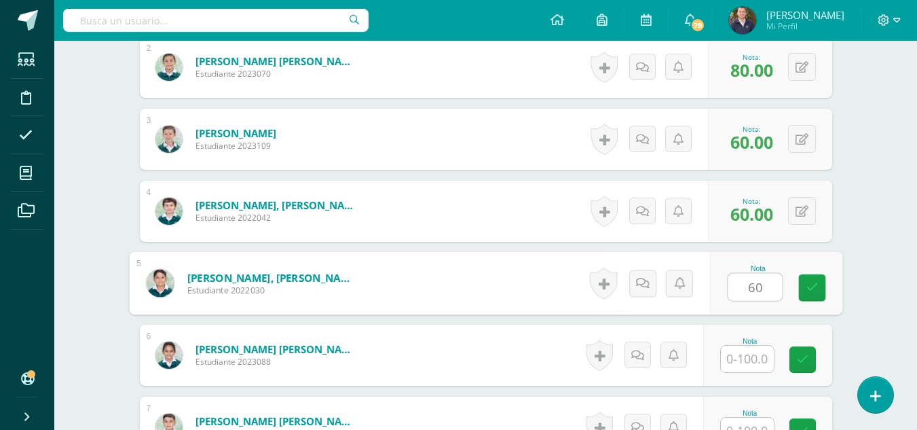
type input "60"
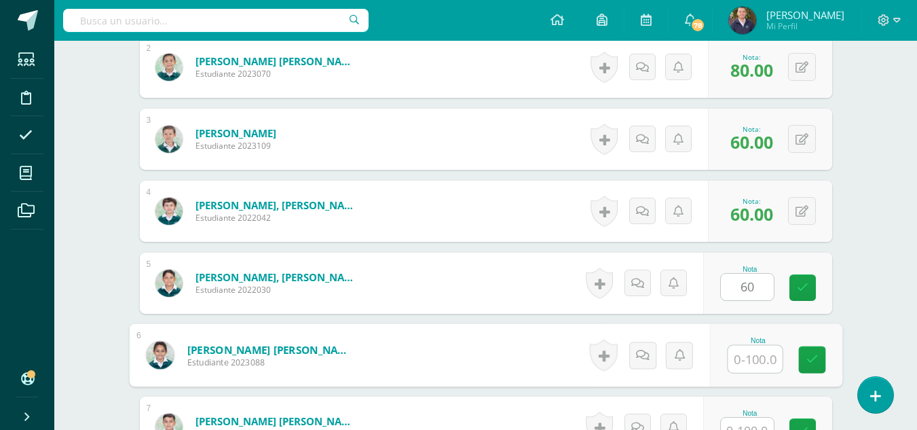
scroll to position [534, 0]
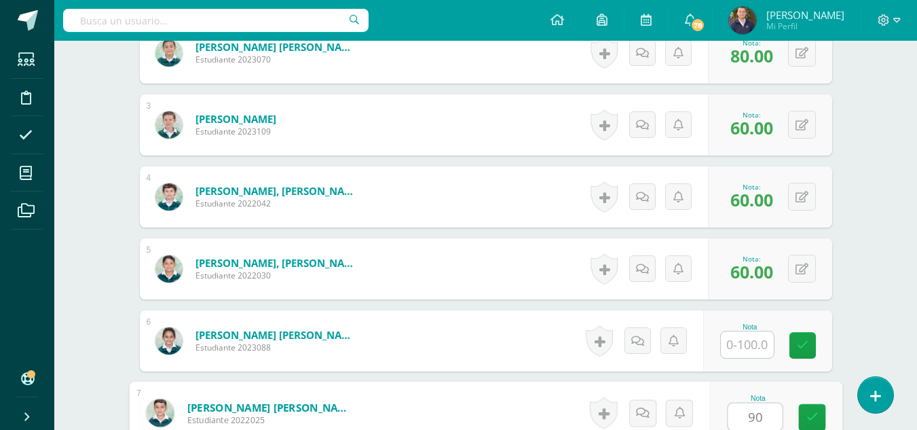
type input "90"
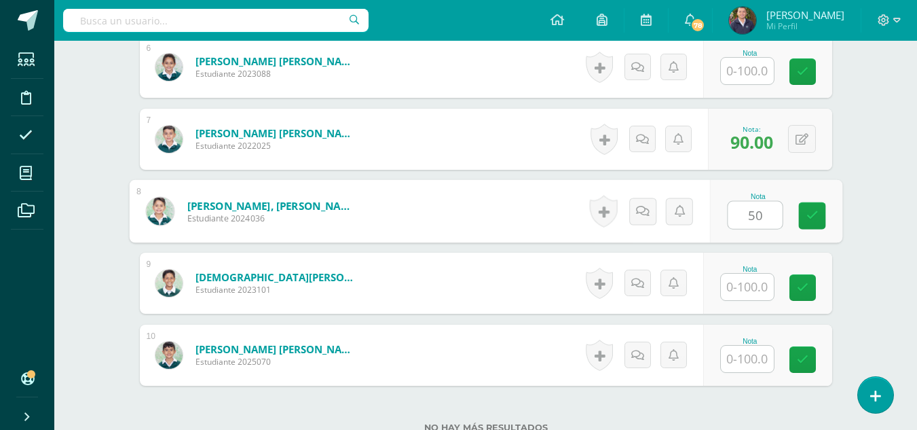
type input "50"
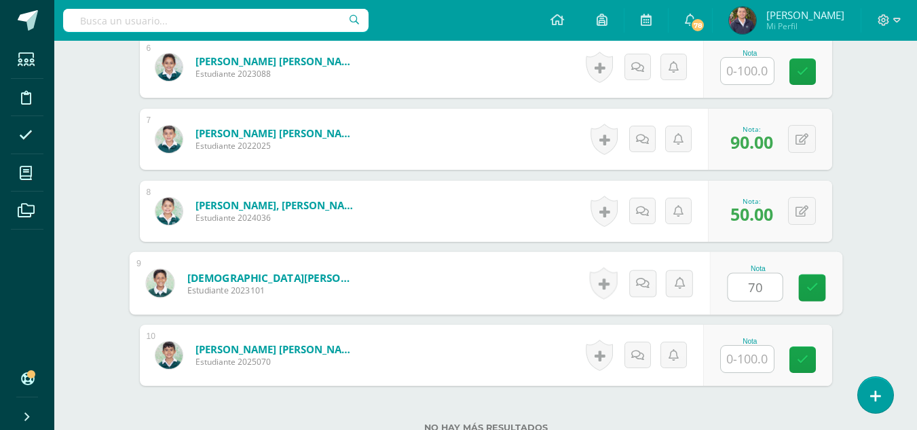
type input "70"
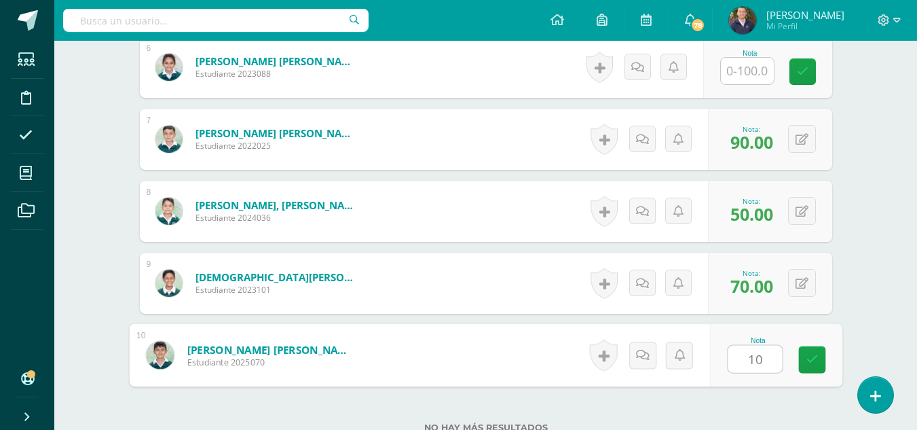
type input "10"
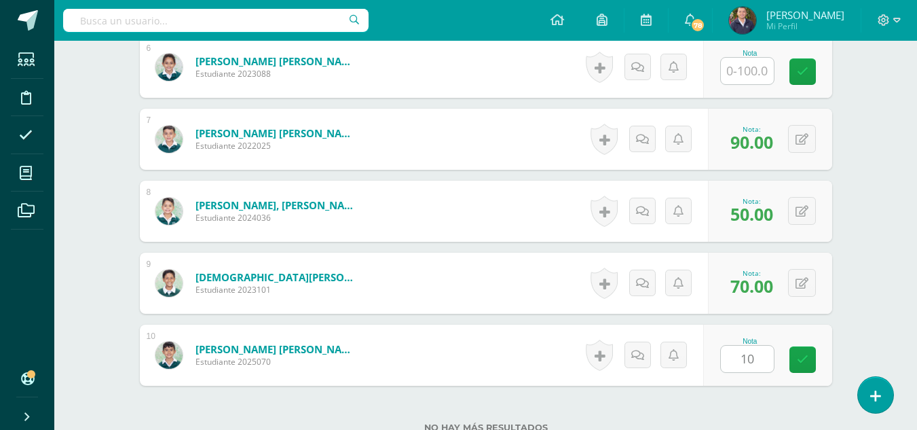
scroll to position [919, 0]
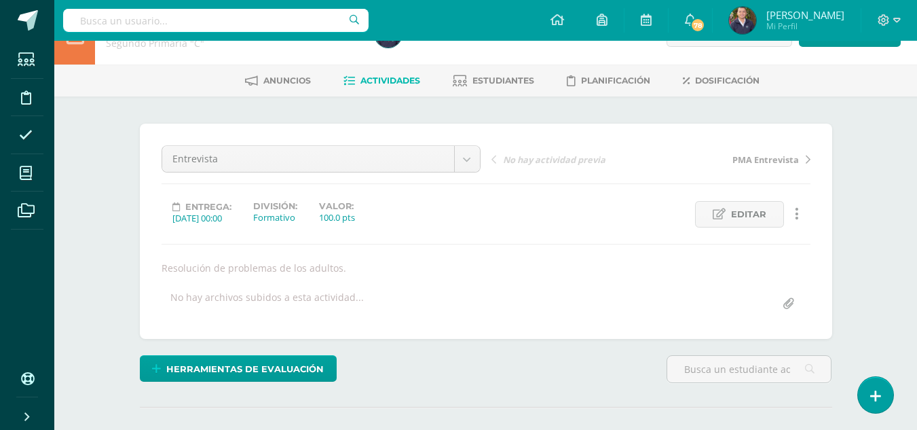
scroll to position [38, 0]
click at [377, 84] on span "Actividades" at bounding box center [390, 80] width 60 height 10
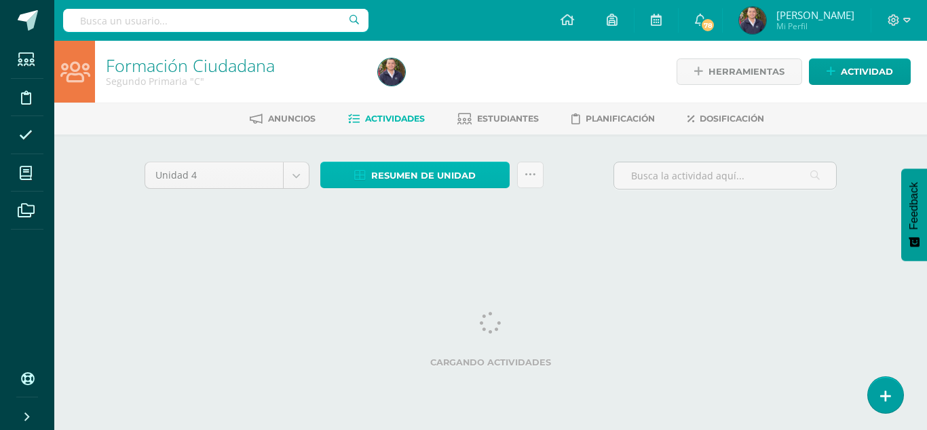
click at [413, 176] on span "Resumen de unidad" at bounding box center [423, 175] width 104 height 25
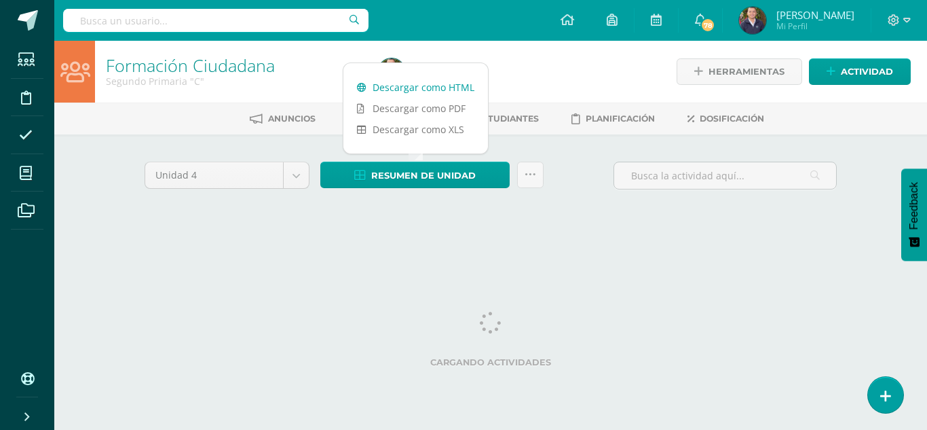
click at [400, 79] on link "Descargar como HTML" at bounding box center [415, 87] width 145 height 21
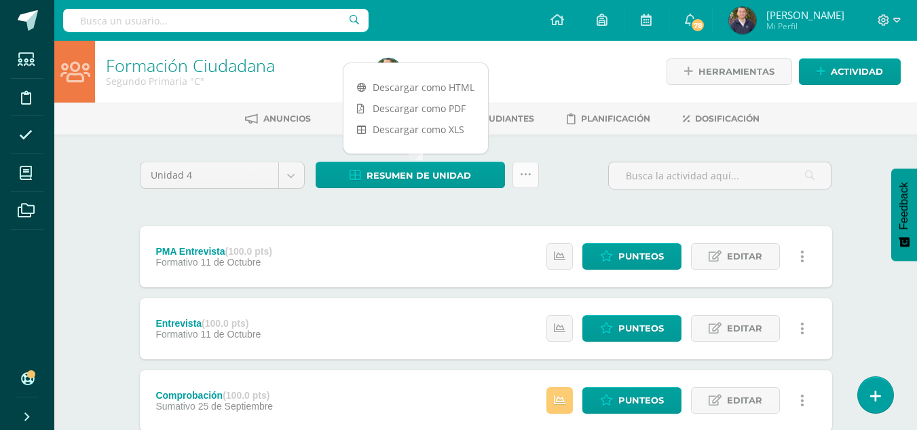
click at [527, 173] on icon at bounding box center [526, 175] width 12 height 12
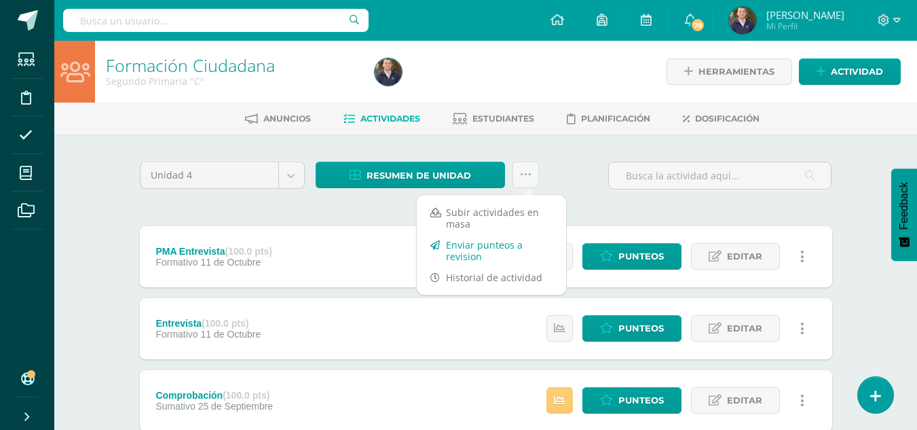
click at [478, 250] on link "Enviar punteos a revision" at bounding box center [491, 250] width 149 height 33
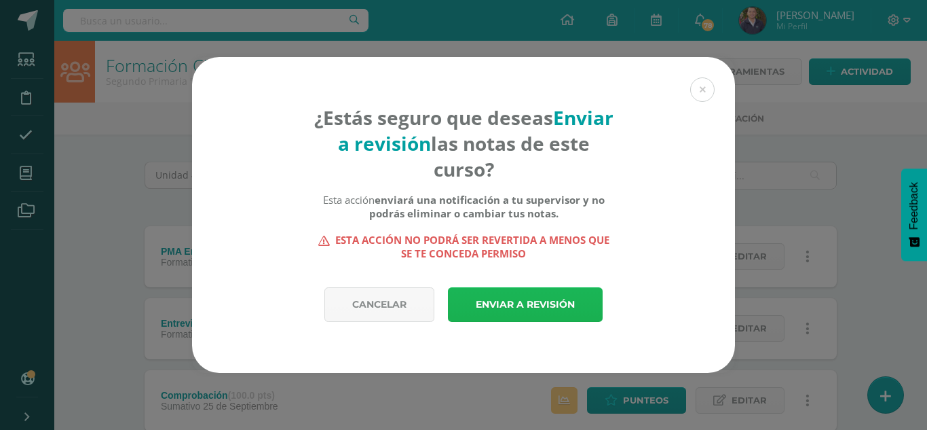
click at [516, 305] on link "Enviar a revisión" at bounding box center [525, 304] width 155 height 35
